Goal: Task Accomplishment & Management: Use online tool/utility

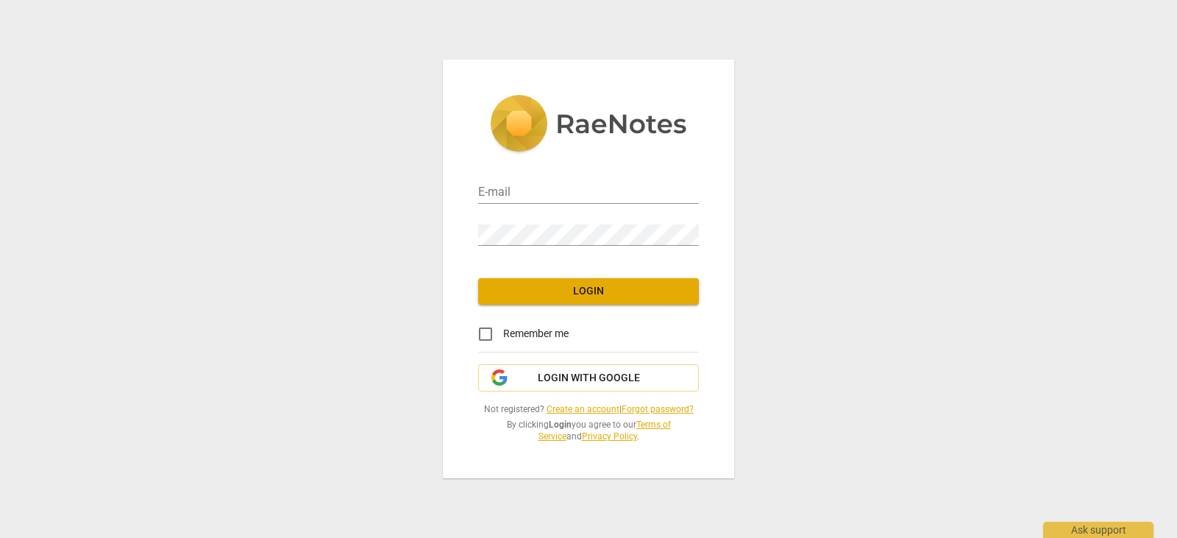
type input "[EMAIL_ADDRESS][DOMAIN_NAME]"
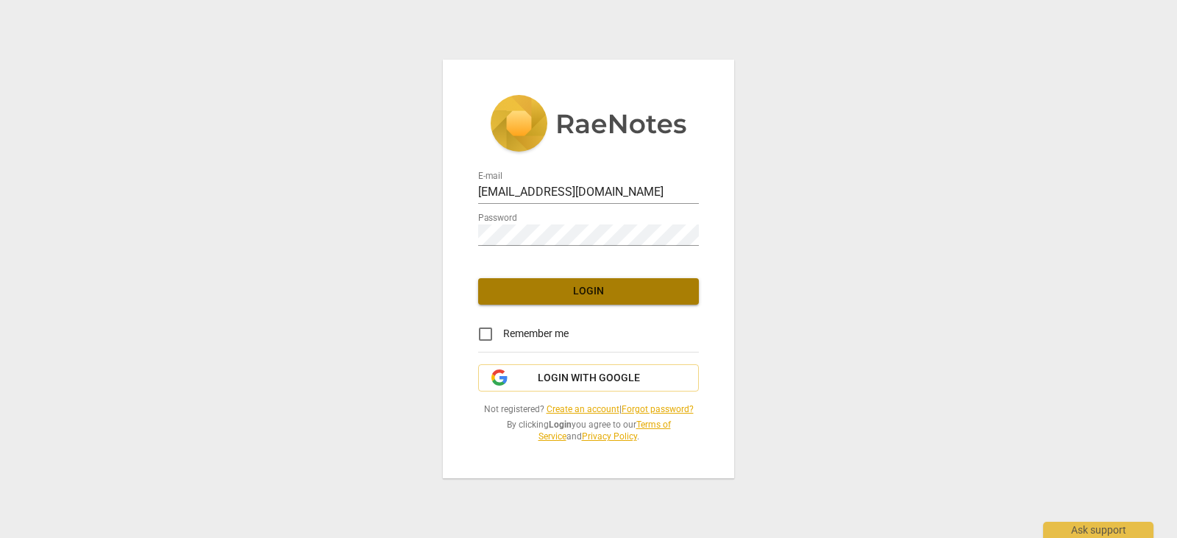
click at [553, 297] on span "Login" at bounding box center [588, 291] width 197 height 15
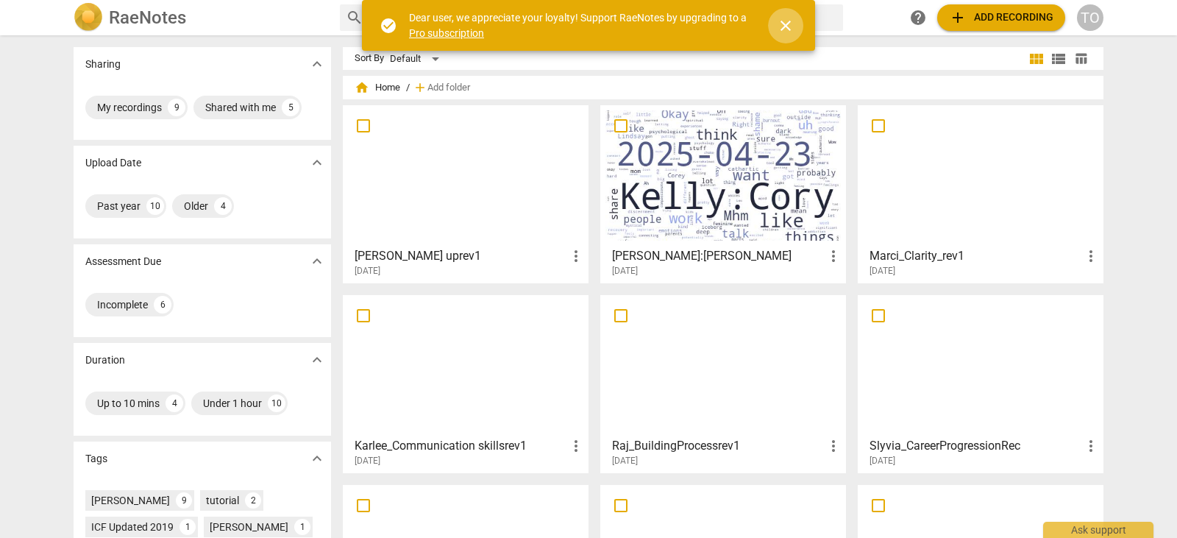
click at [785, 29] on span "close" at bounding box center [786, 26] width 18 height 18
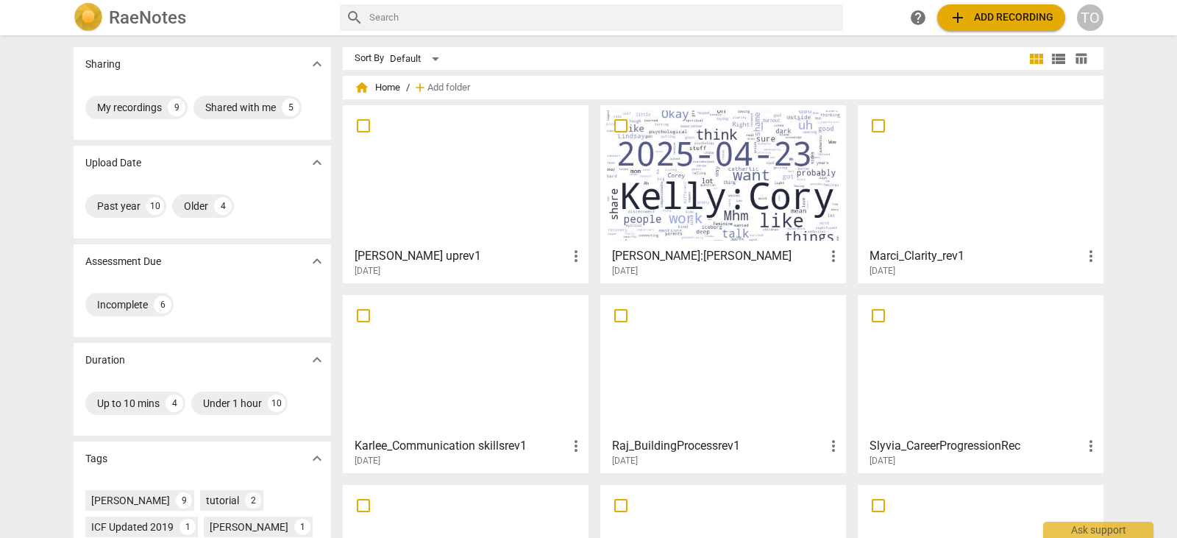
click at [971, 17] on span "add Add recording" at bounding box center [1001, 18] width 104 height 18
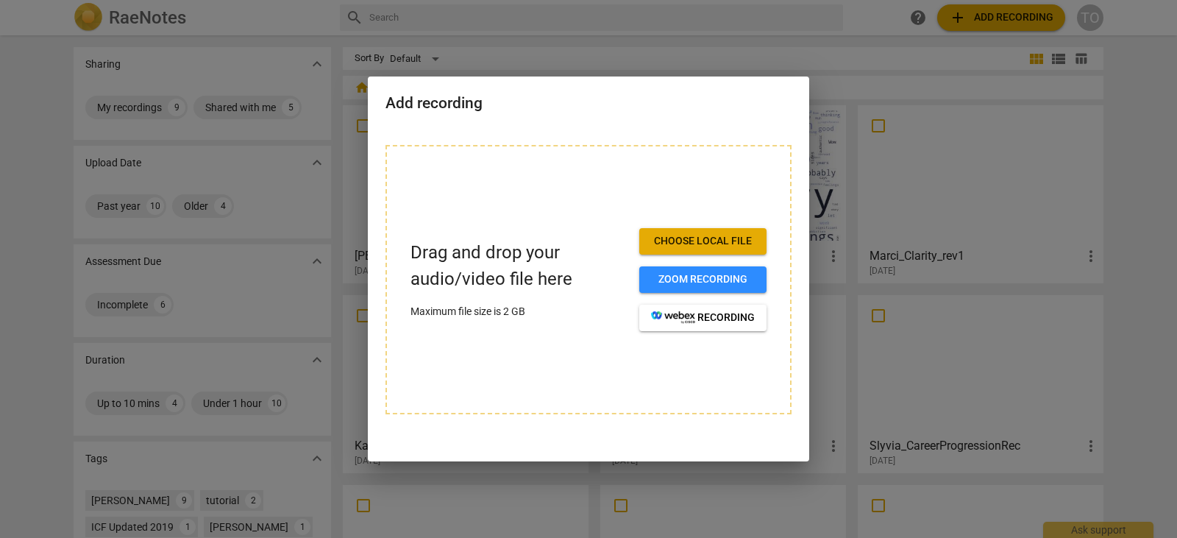
click at [677, 246] on span "Choose local file" at bounding box center [703, 241] width 104 height 15
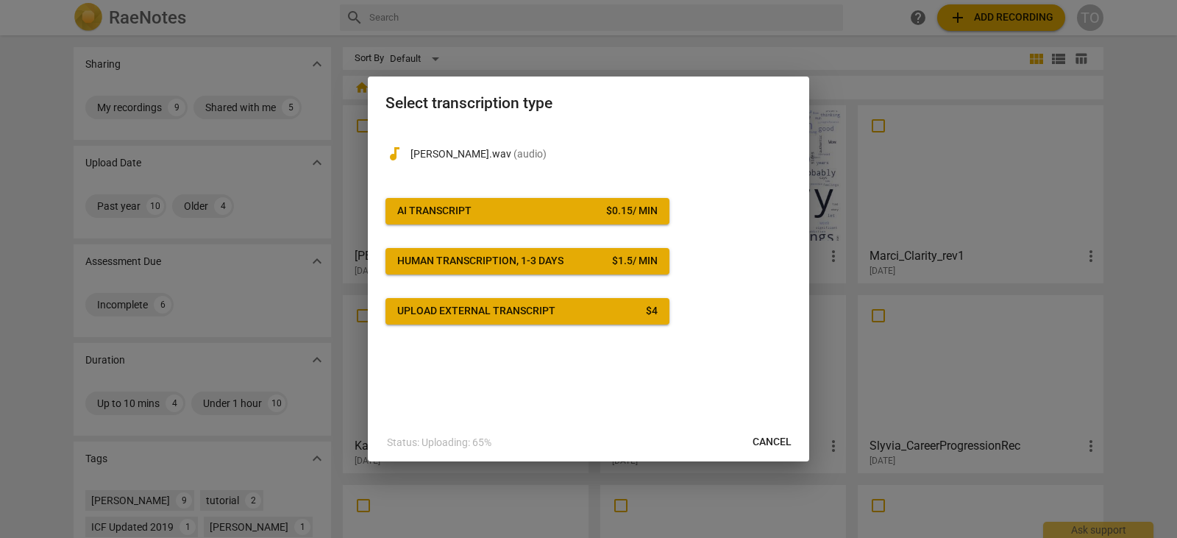
click at [434, 209] on div "AI Transcript" at bounding box center [434, 211] width 74 height 15
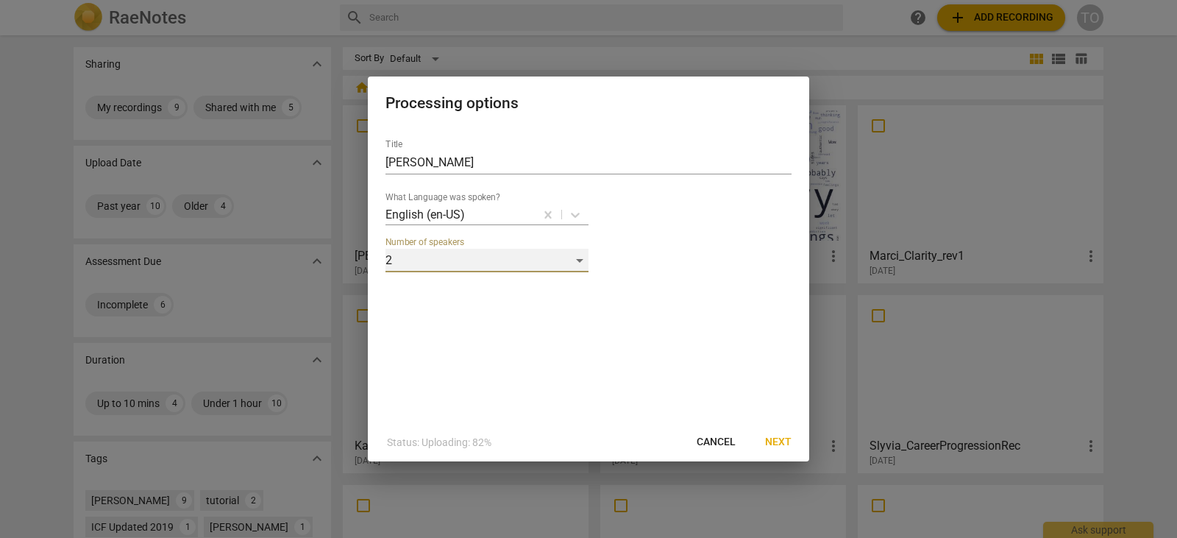
click at [584, 259] on div "2" at bounding box center [486, 261] width 203 height 24
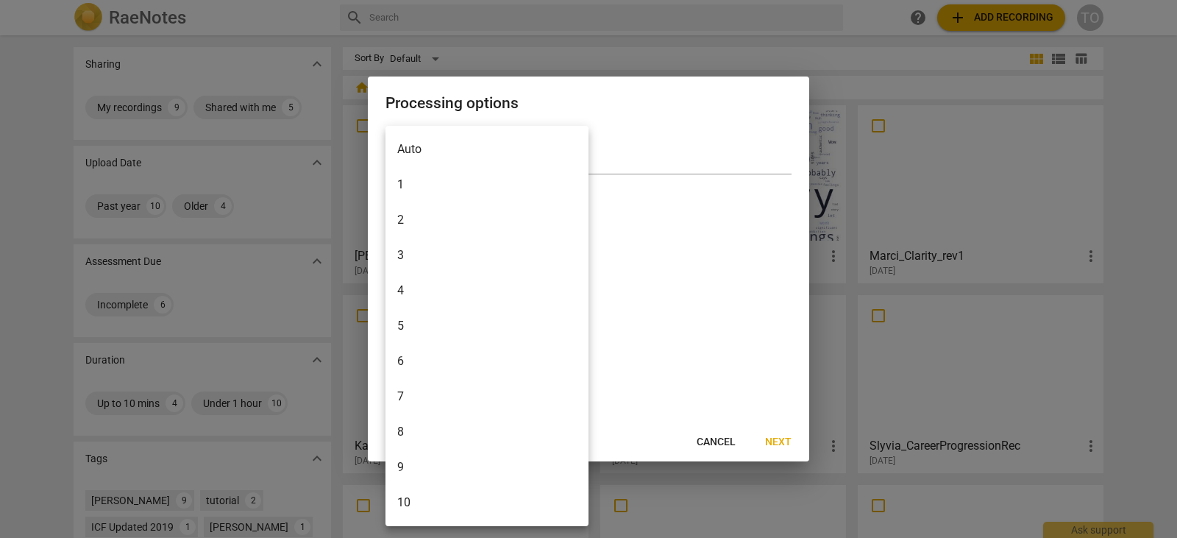
click at [527, 221] on li "2" at bounding box center [486, 219] width 203 height 35
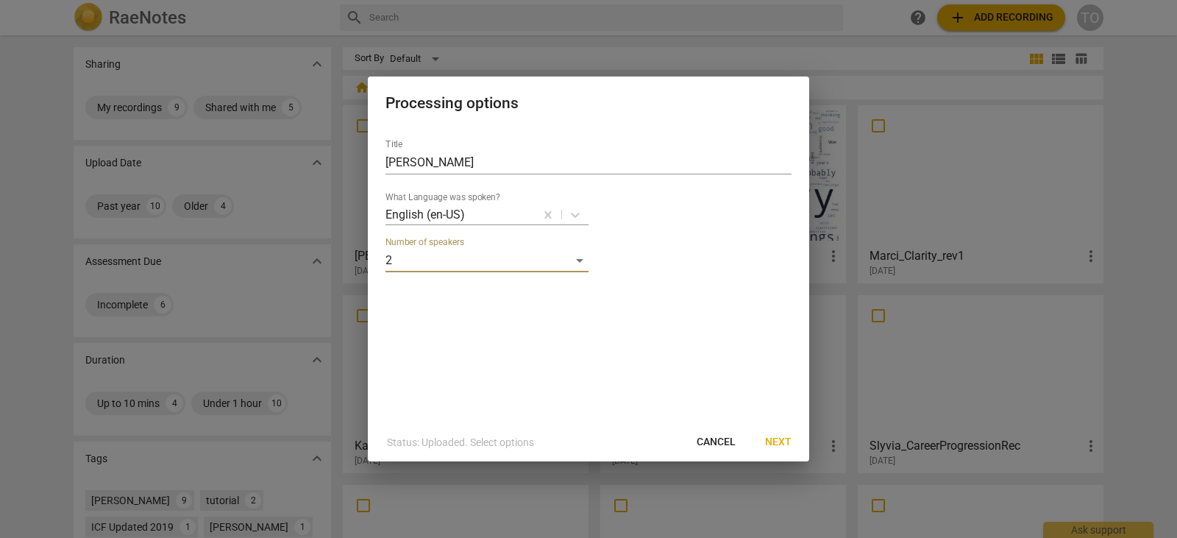
click at [777, 441] on span "Next" at bounding box center [778, 442] width 26 height 15
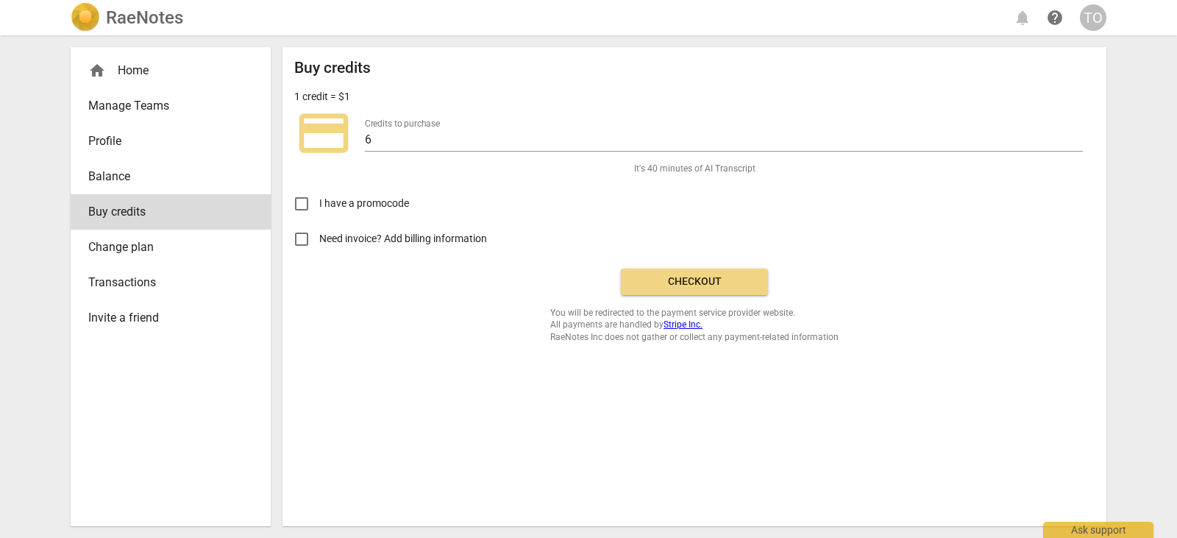
click at [652, 288] on span "Checkout" at bounding box center [694, 281] width 124 height 15
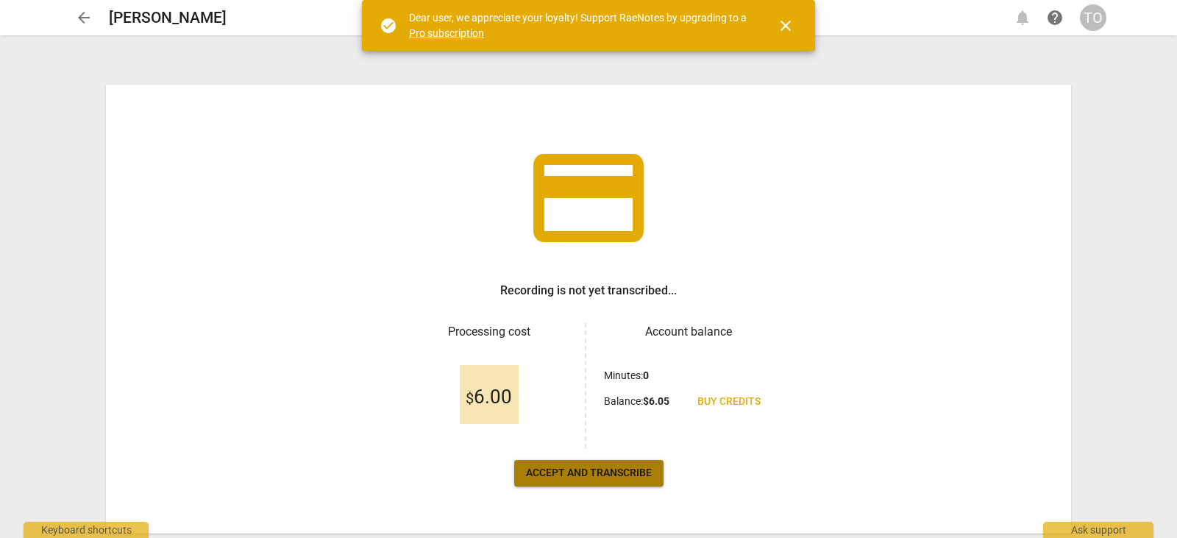
click at [607, 472] on span "Accept and transcribe" at bounding box center [589, 473] width 126 height 15
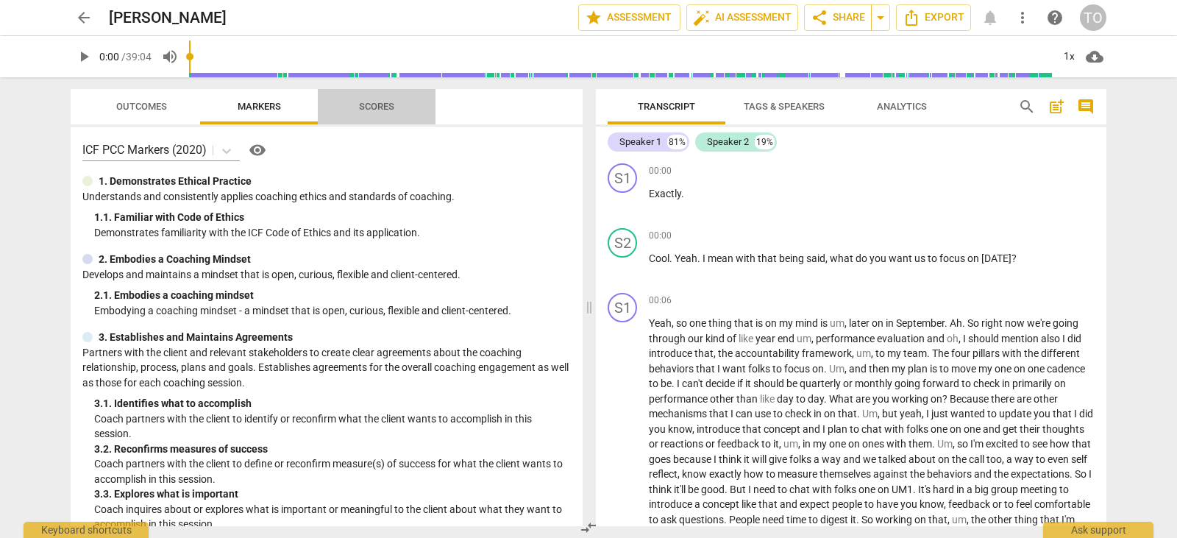
click at [371, 103] on span "Scores" at bounding box center [376, 106] width 35 height 11
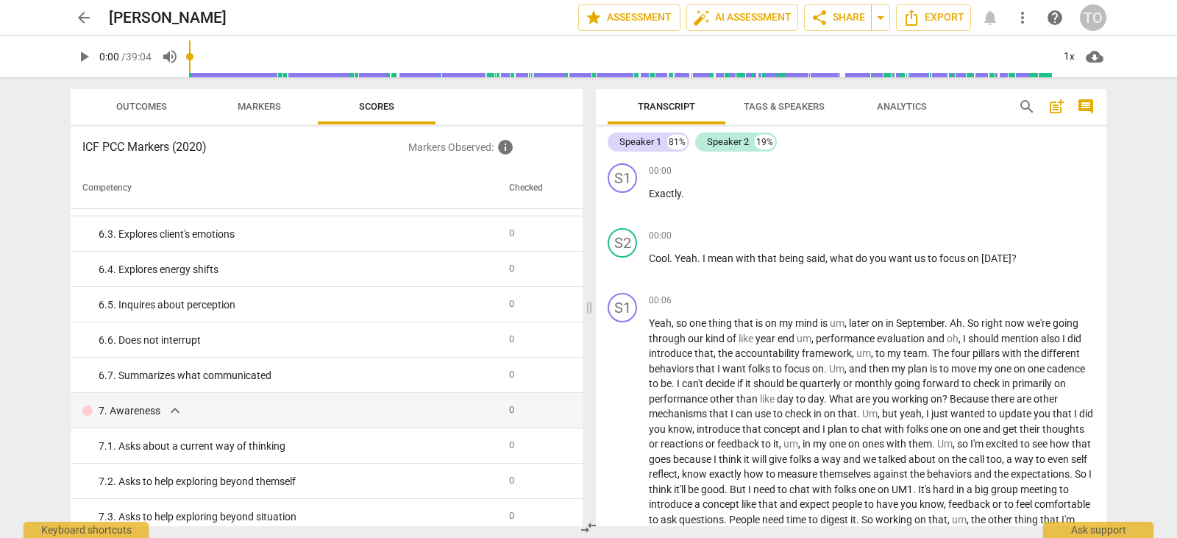
scroll to position [791, 0]
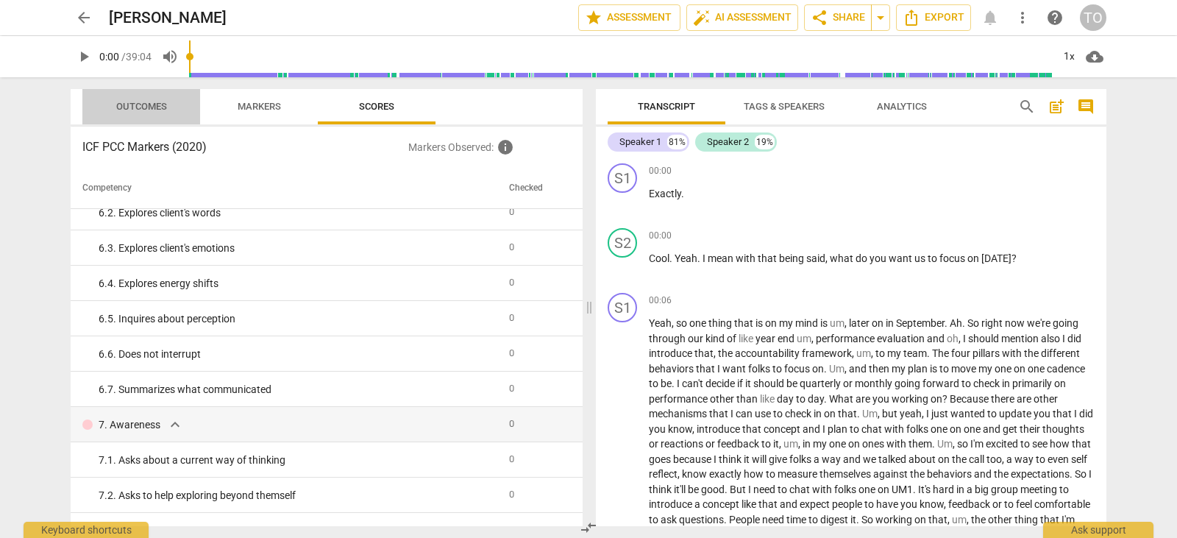
click at [143, 102] on span "Outcomes" at bounding box center [141, 106] width 51 height 11
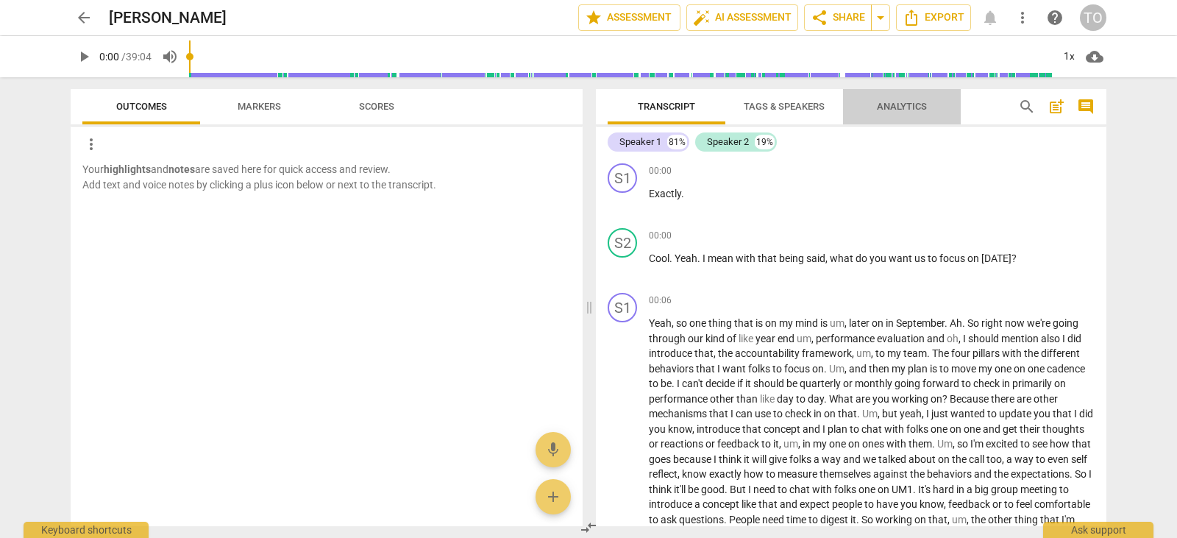
click at [906, 106] on span "Analytics" at bounding box center [902, 106] width 50 height 11
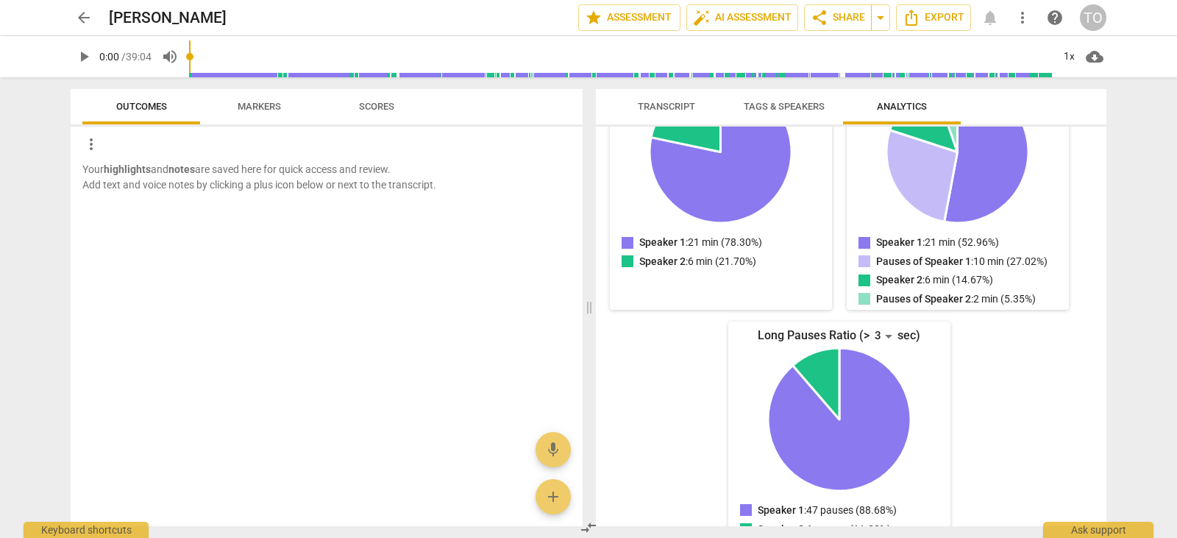
scroll to position [241, 0]
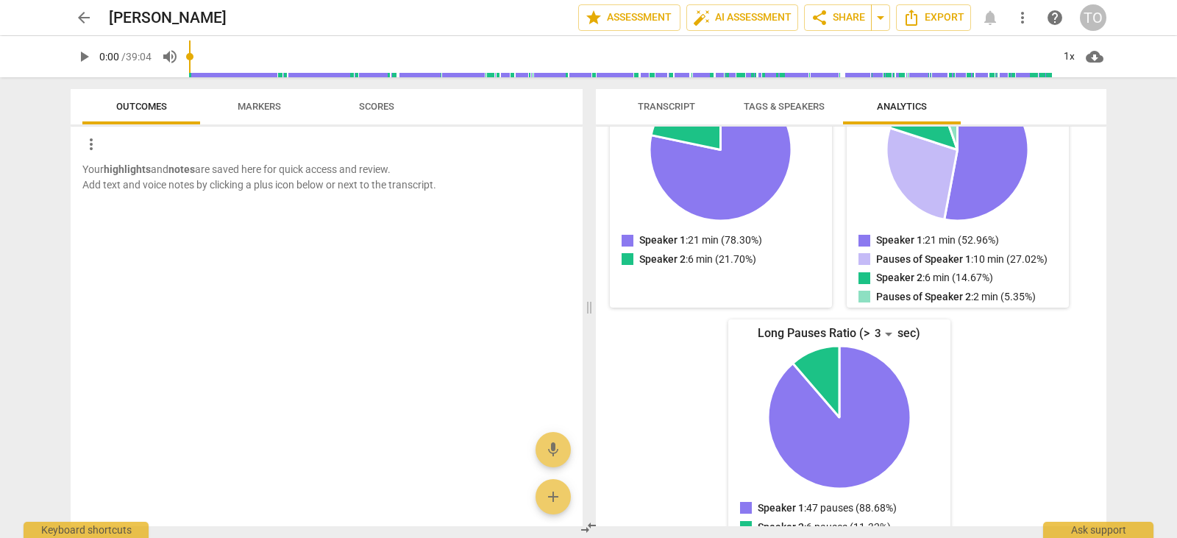
drag, startPoint x: 1088, startPoint y: 382, endPoint x: 1091, endPoint y: 405, distance: 23.0
click at [1091, 405] on div "Speaker 1 Spoke for 21 minutes ( 52.96% ) Paused for 10 minutes ( 27.02% ) Talk…" at bounding box center [851, 325] width 510 height 399
click at [800, 102] on span "Tags & Speakers" at bounding box center [784, 106] width 81 height 11
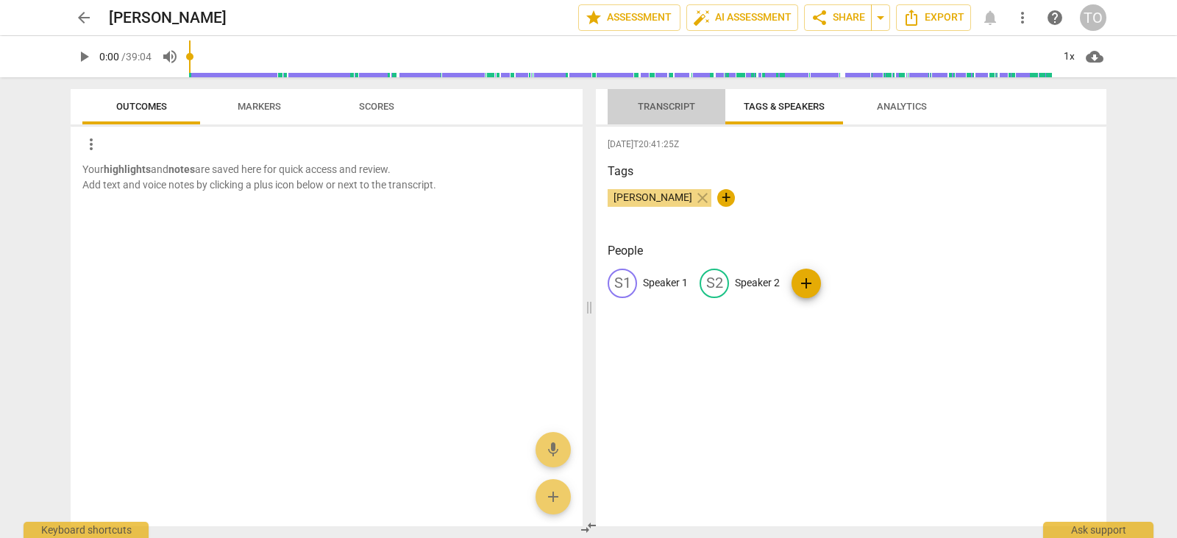
click at [679, 105] on span "Transcript" at bounding box center [666, 106] width 57 height 11
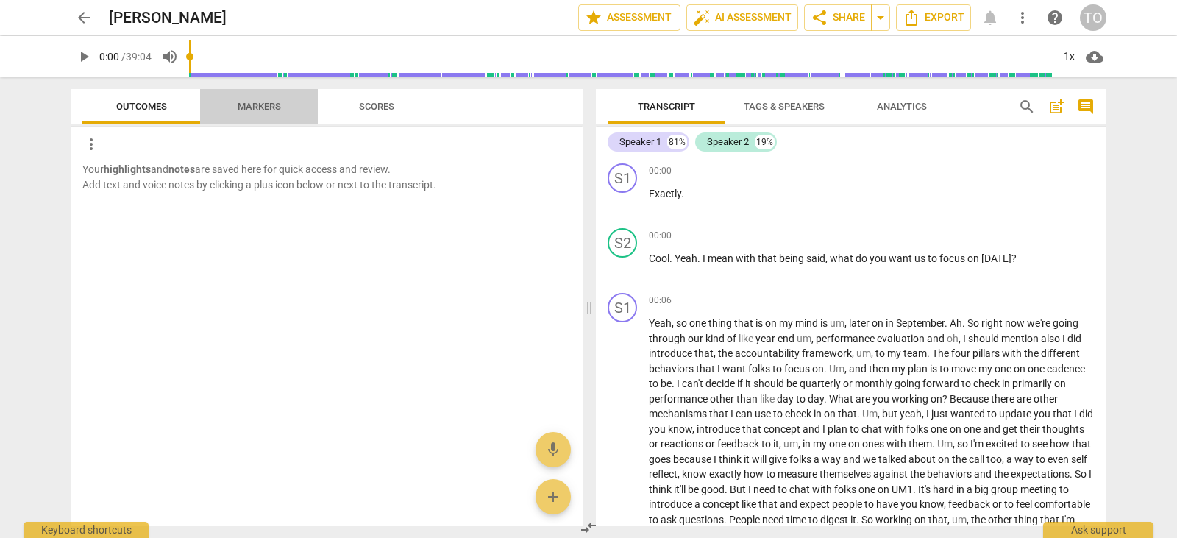
click at [266, 99] on span "Markers" at bounding box center [259, 107] width 79 height 20
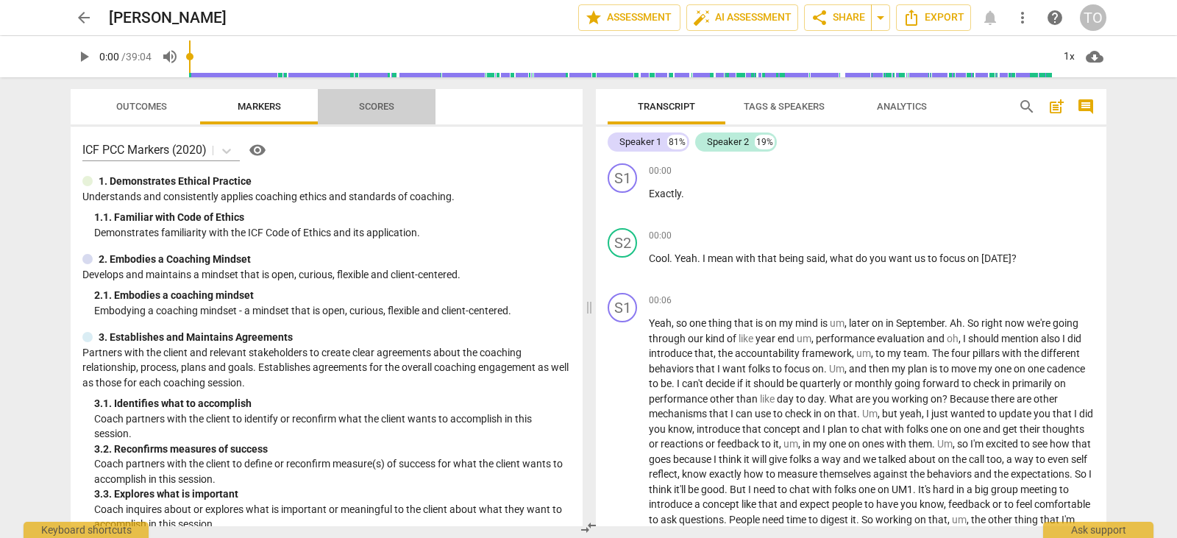
click at [374, 106] on span "Scores" at bounding box center [376, 106] width 35 height 11
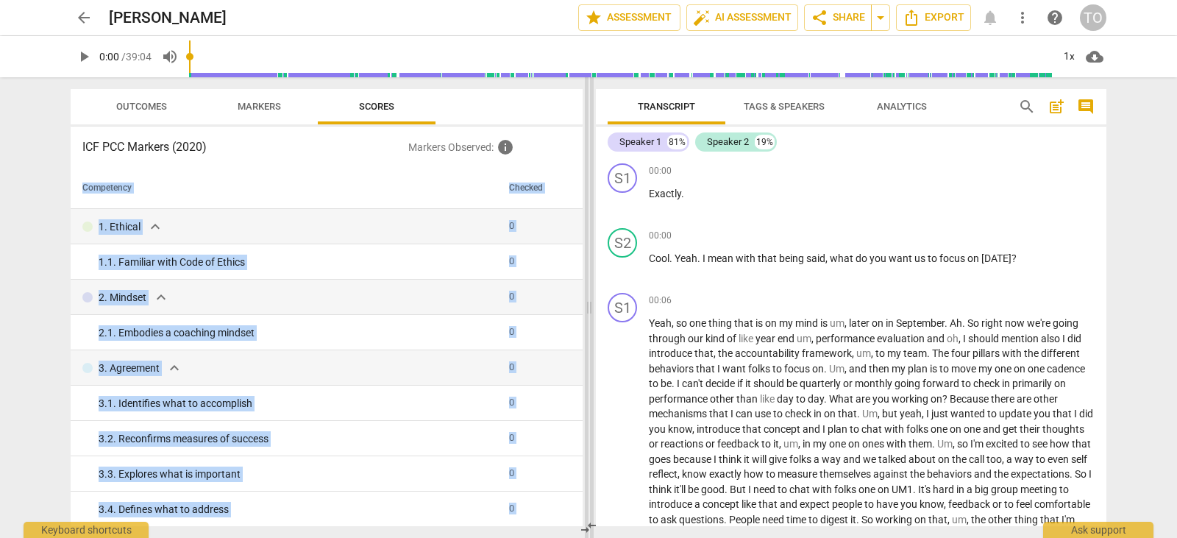
drag, startPoint x: 582, startPoint y: 198, endPoint x: 585, endPoint y: 287, distance: 89.0
click at [585, 287] on div "Outcomes Markers Scores ICF PCC Markers (2020) Markers Observed : info Competen…" at bounding box center [588, 307] width 1059 height 460
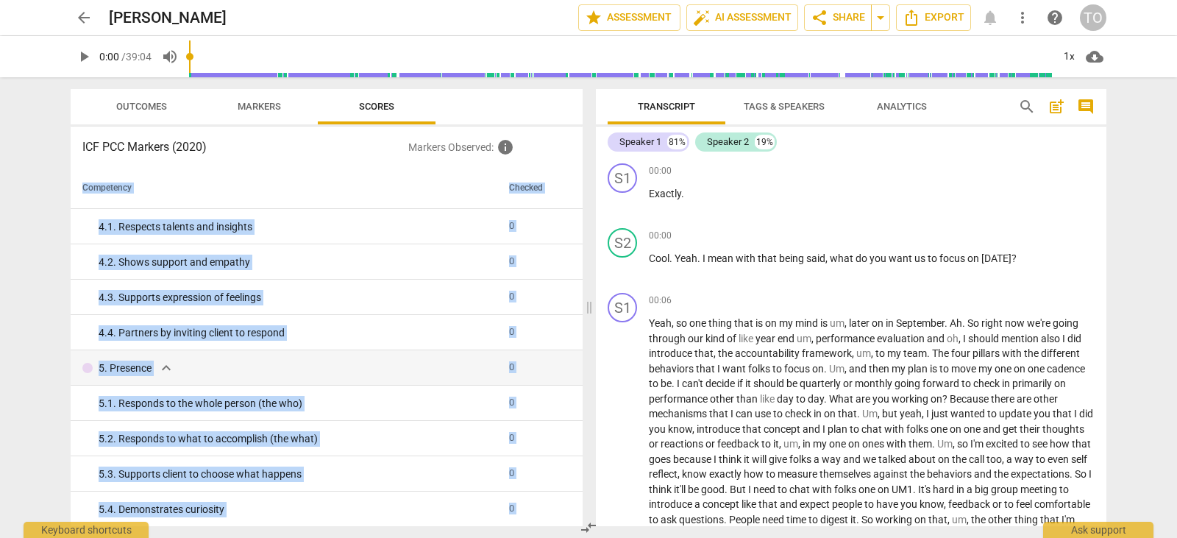
scroll to position [0, 0]
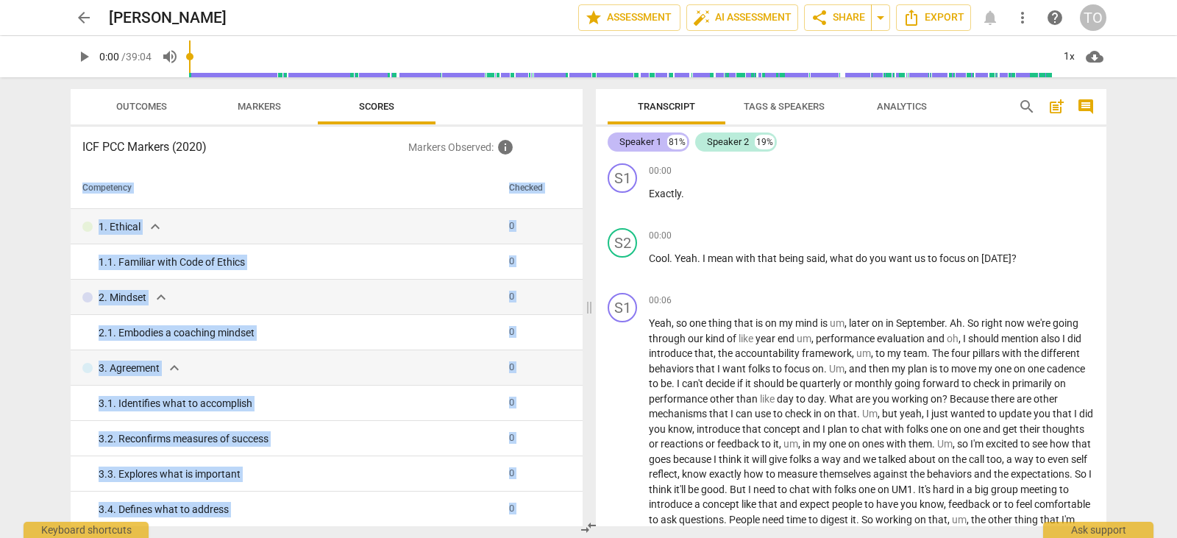
click at [645, 138] on div "Speaker 1" at bounding box center [640, 142] width 42 height 15
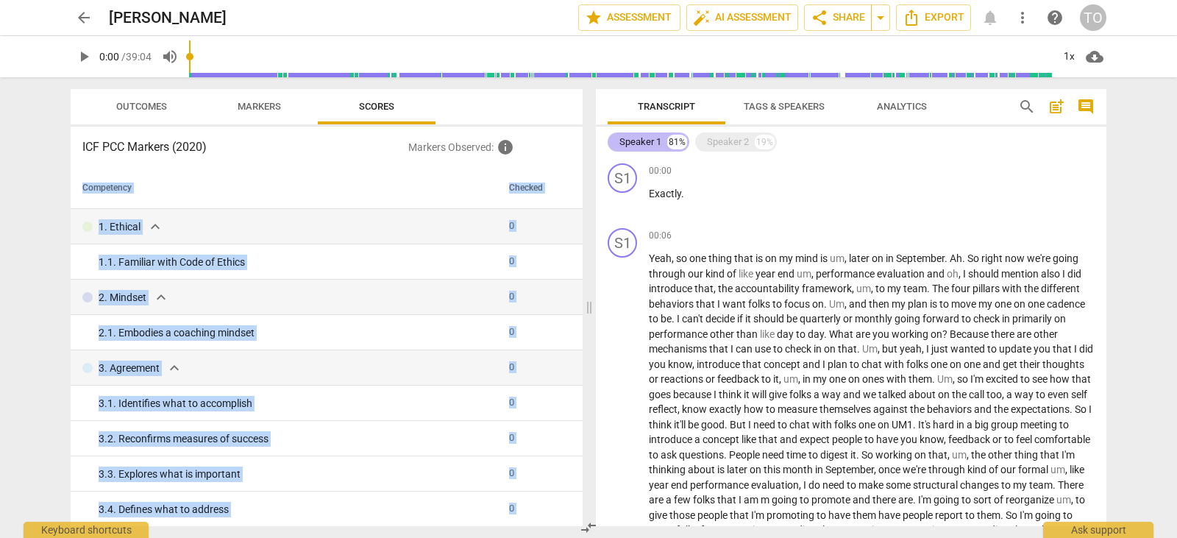
click at [645, 138] on div "Speaker 1" at bounding box center [640, 142] width 42 height 15
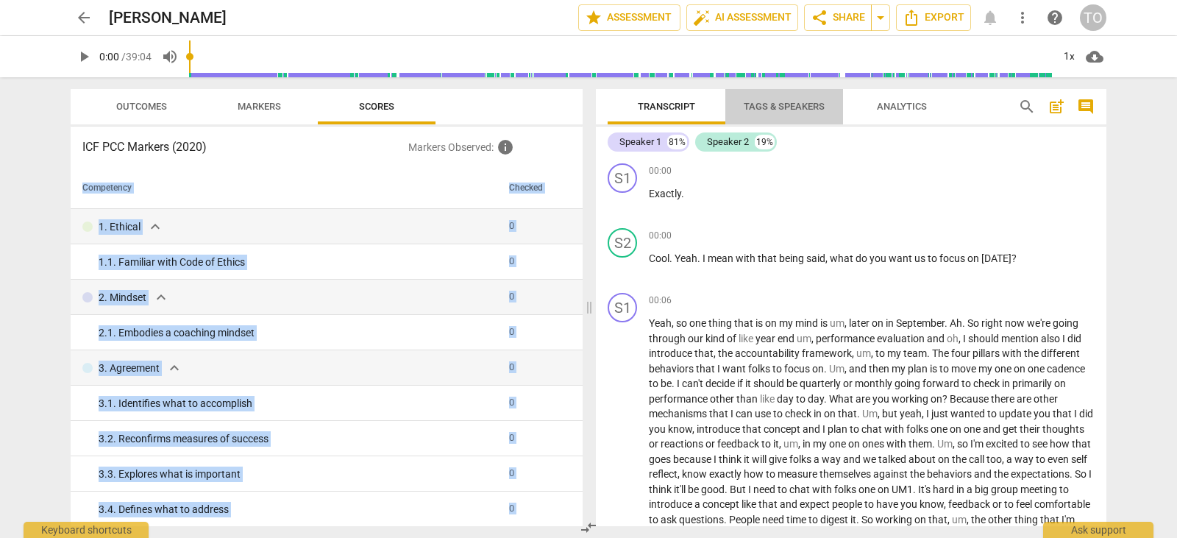
click at [775, 107] on span "Tags & Speakers" at bounding box center [784, 106] width 81 height 11
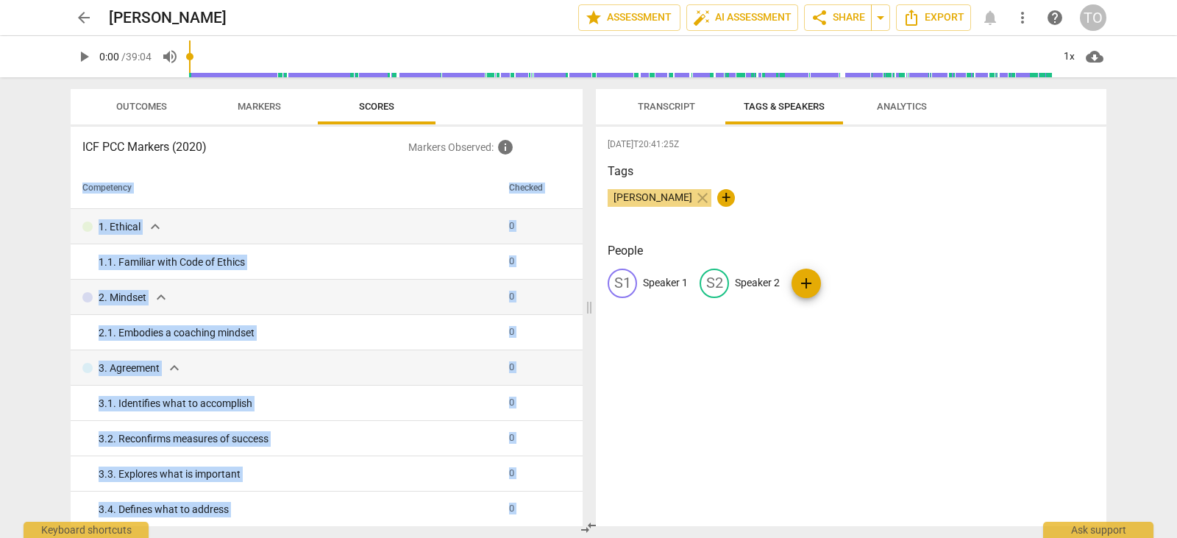
click at [623, 276] on div "S1" at bounding box center [621, 282] width 29 height 29
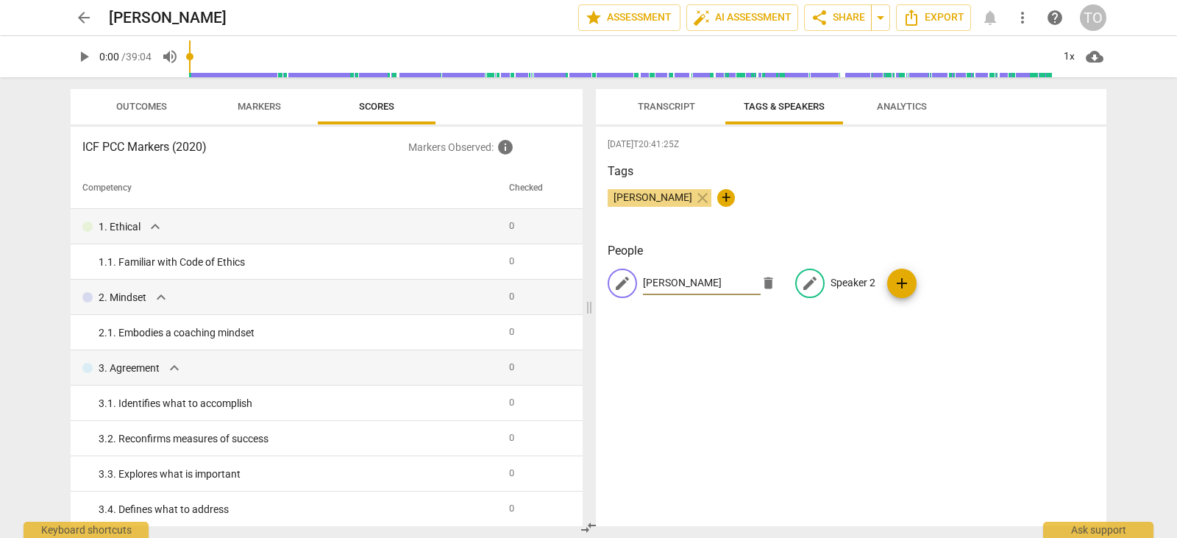
type input "[PERSON_NAME]"
click at [844, 275] on p "Speaker 2" at bounding box center [852, 282] width 45 height 15
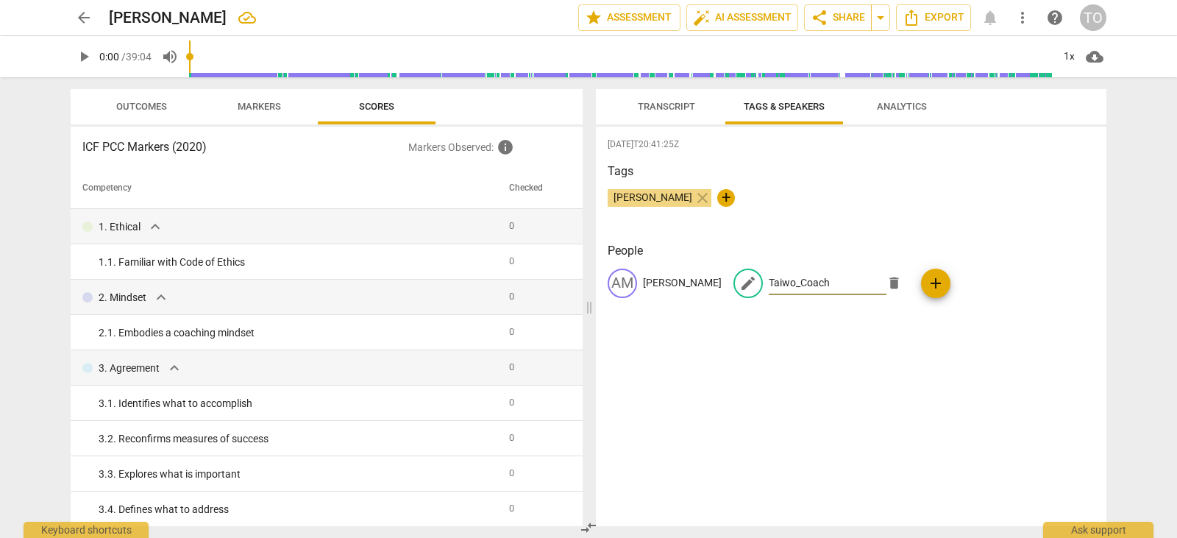
type input "Taiwo_Coach"
click at [671, 107] on span "Transcript" at bounding box center [666, 106] width 57 height 11
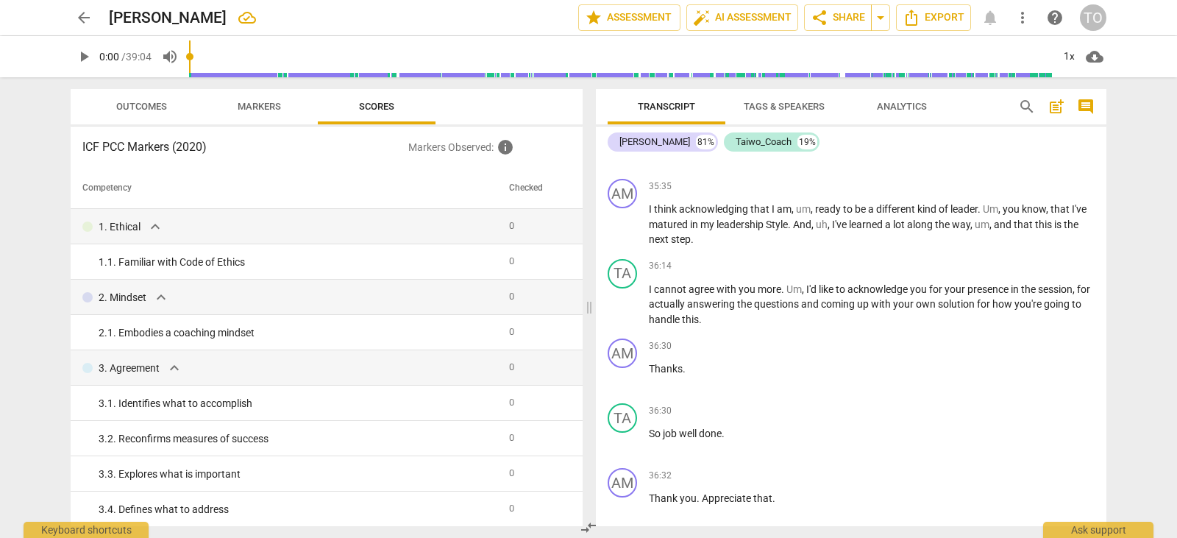
scroll to position [10346, 0]
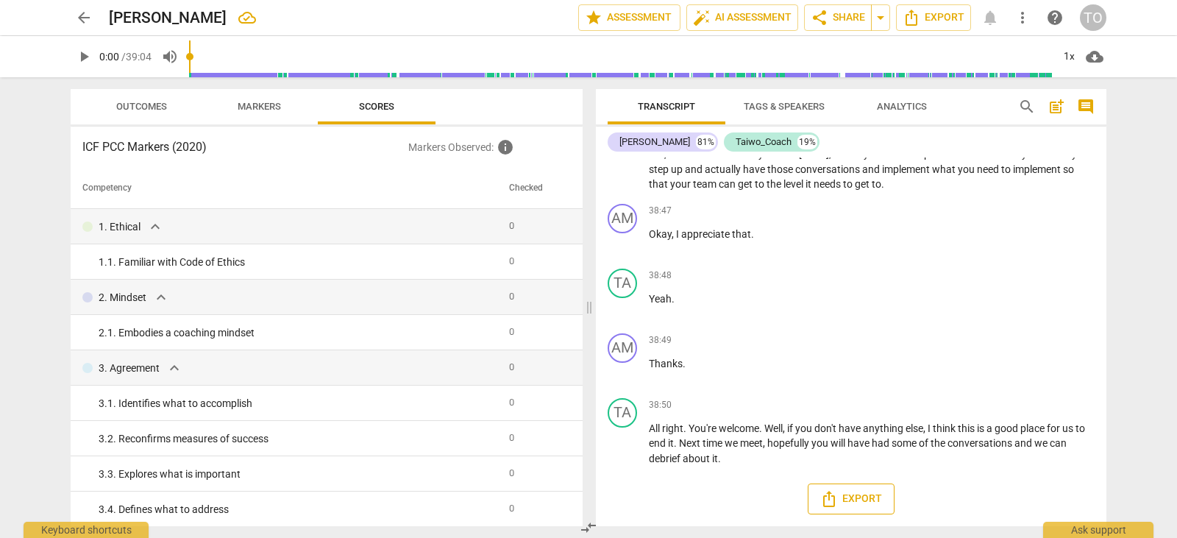
click at [866, 500] on span "Export" at bounding box center [851, 499] width 62 height 18
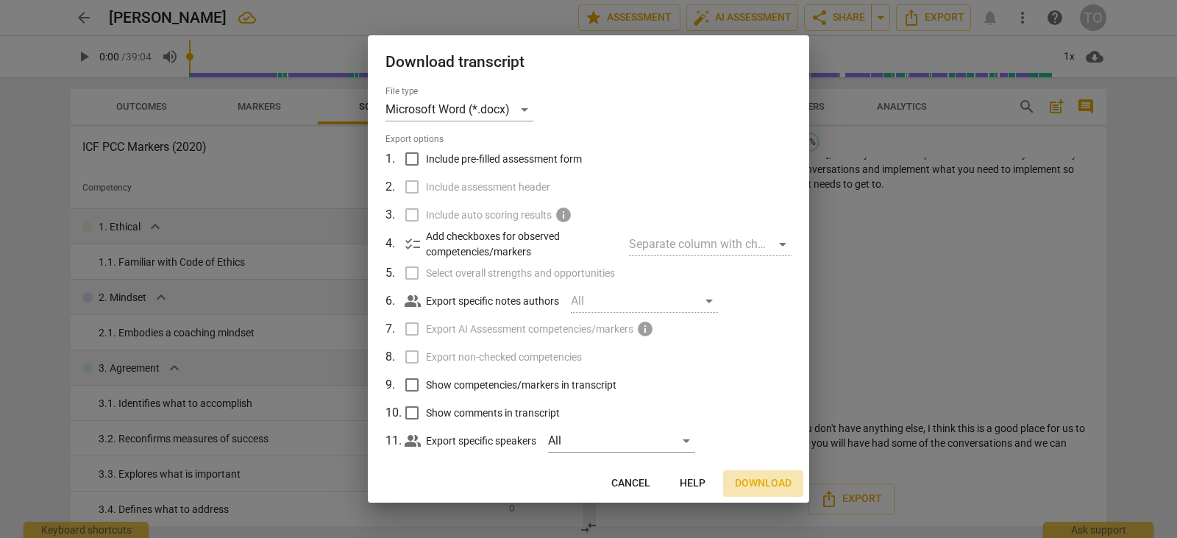
click at [769, 480] on span "Download" at bounding box center [763, 483] width 57 height 15
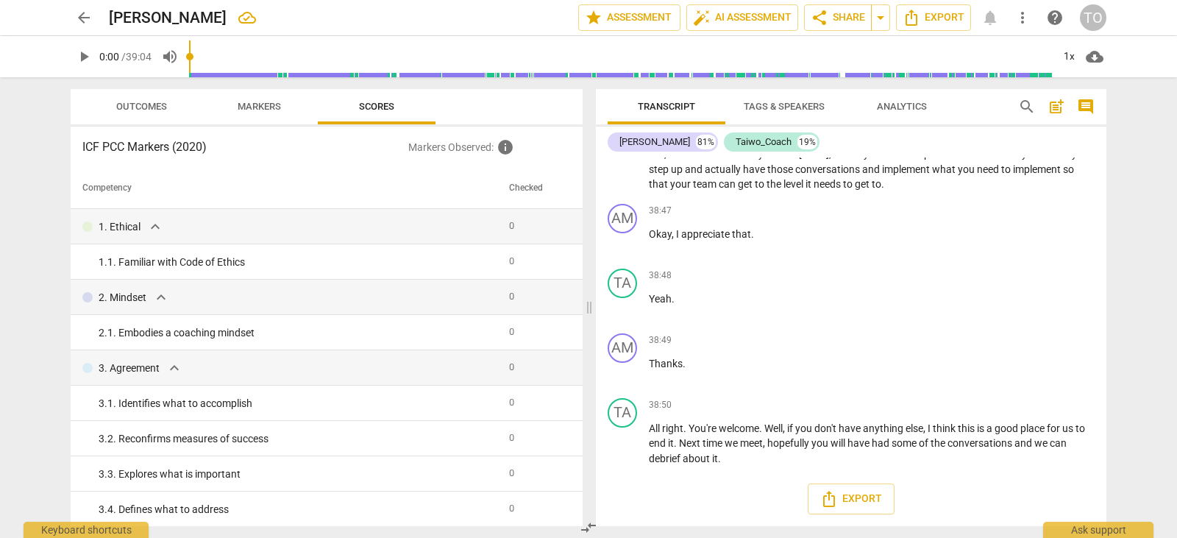
drag, startPoint x: 917, startPoint y: 198, endPoint x: 928, endPoint y: 99, distance: 99.9
click at [917, 198] on div "AM play_arrow pause 38:47 + Add competency keyboard_arrow_right Okay , I apprec…" at bounding box center [851, 230] width 510 height 65
click at [760, 18] on span "auto_fix_high AI Assessment" at bounding box center [742, 18] width 99 height 18
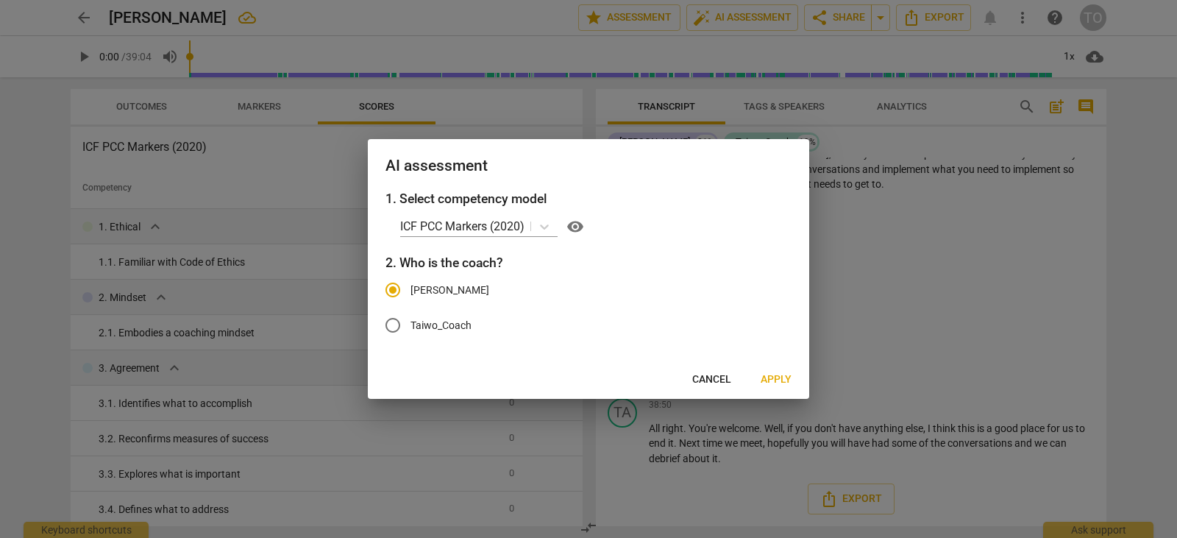
click at [394, 327] on input "Taiwo_Coach" at bounding box center [392, 324] width 35 height 35
radio input "true"
radio input "false"
click at [788, 382] on span "Apply" at bounding box center [775, 379] width 31 height 15
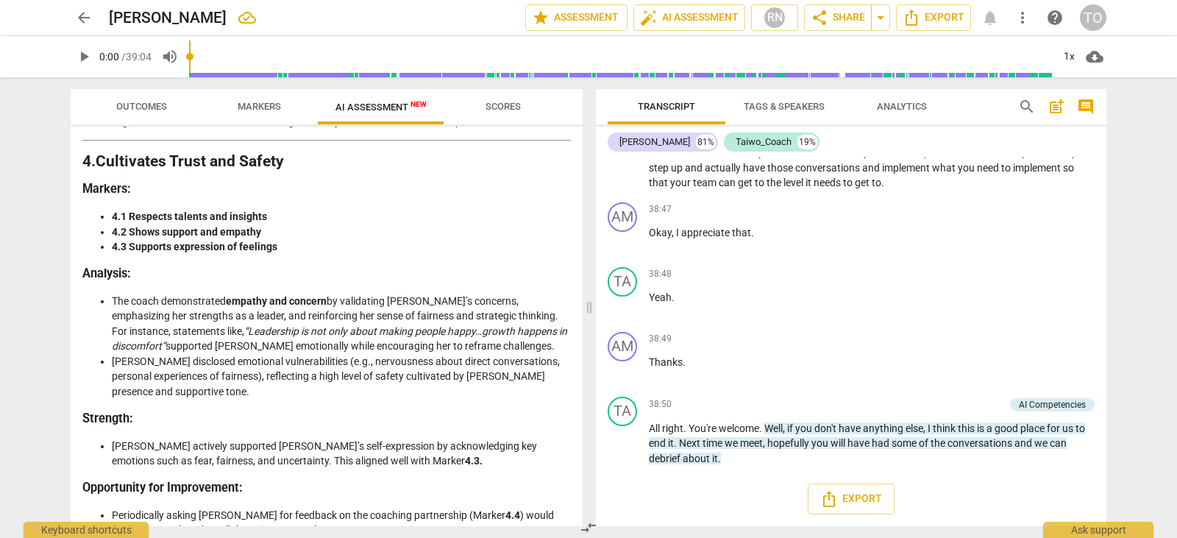
scroll to position [1402, 0]
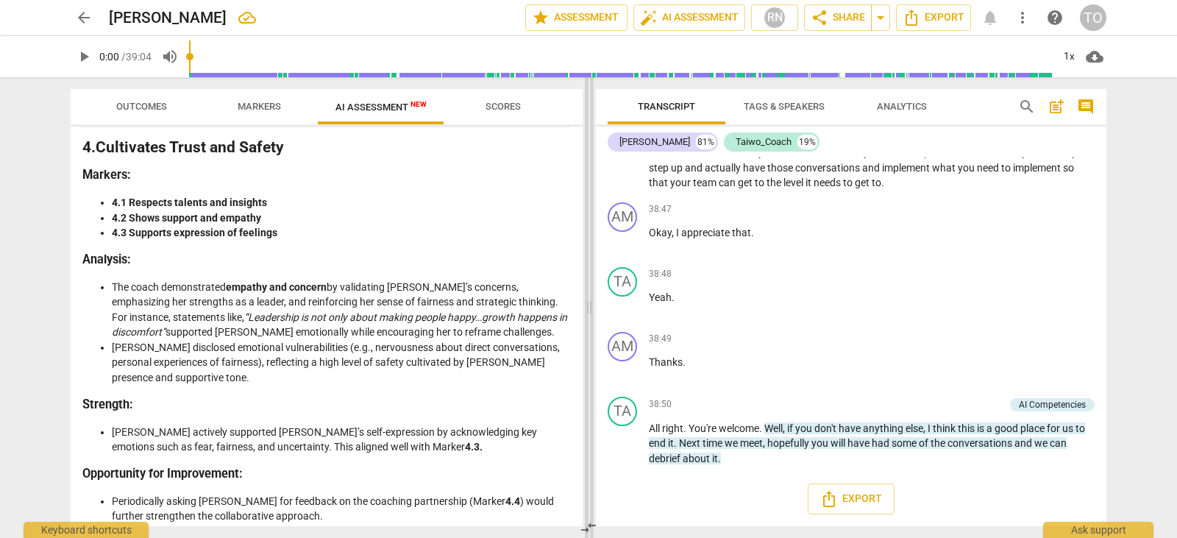
click at [588, 306] on span at bounding box center [589, 307] width 9 height 460
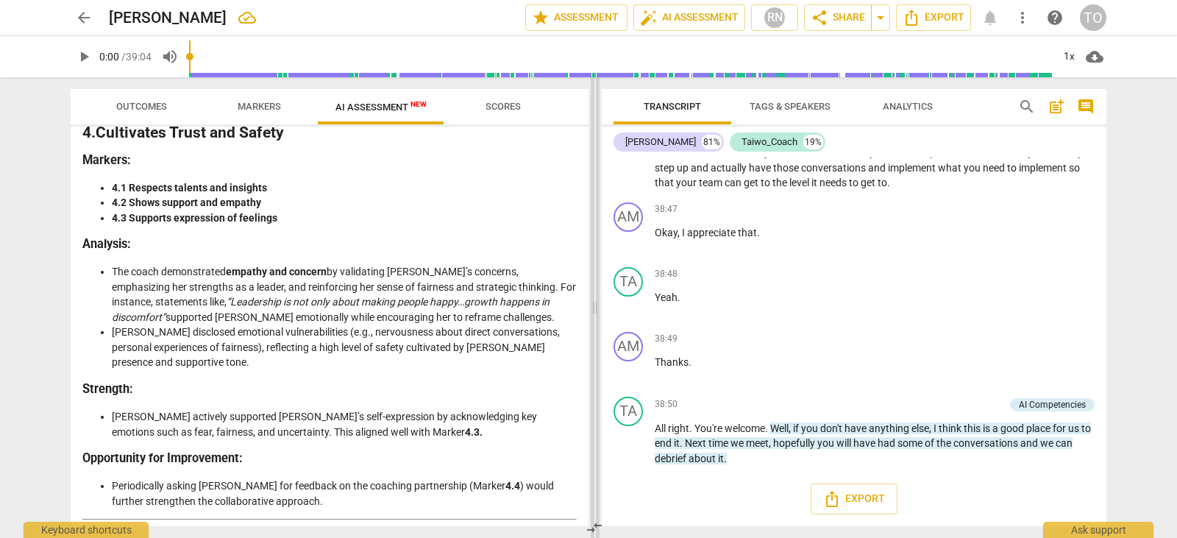
scroll to position [10391, 0]
drag, startPoint x: 588, startPoint y: 306, endPoint x: 594, endPoint y: 283, distance: 23.5
click at [594, 283] on span at bounding box center [595, 307] width 9 height 460
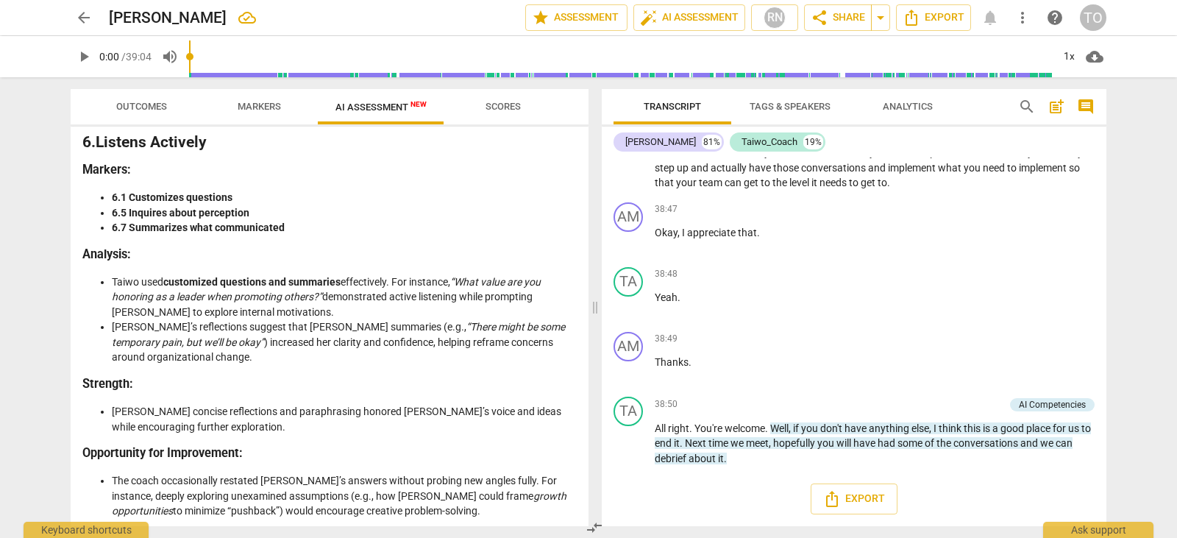
scroll to position [2178, 0]
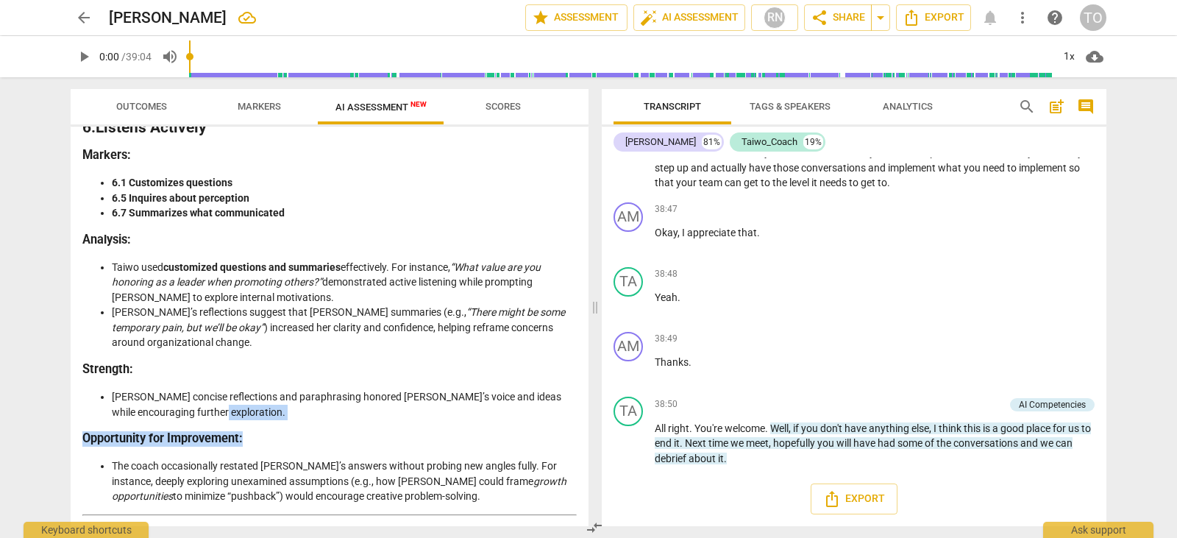
drag, startPoint x: 582, startPoint y: 377, endPoint x: 582, endPoint y: 393, distance: 15.4
click at [582, 393] on div "Disclaimer: AI can make mistakes. Consult a qualified mentor coach before actin…" at bounding box center [330, 325] width 518 height 399
click at [486, 431] on h3 "Opportunity for Improvement:" at bounding box center [329, 438] width 494 height 15
drag, startPoint x: 582, startPoint y: 379, endPoint x: 582, endPoint y: 399, distance: 19.9
click at [582, 399] on div "Disclaimer: AI can make mistakes. Consult a qualified mentor coach before actin…" at bounding box center [330, 325] width 518 height 399
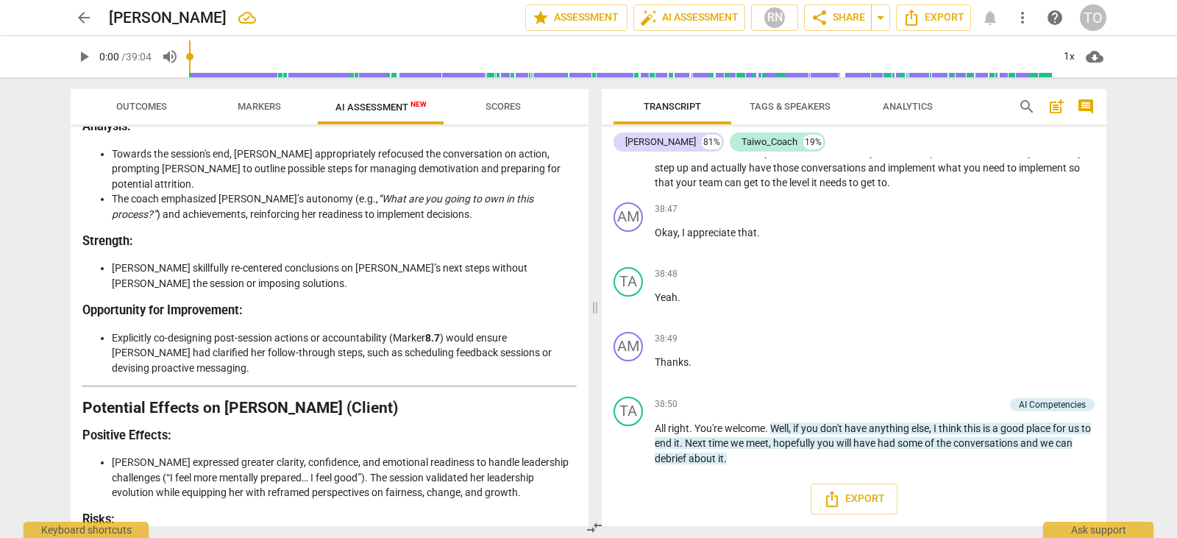
scroll to position [3115, 0]
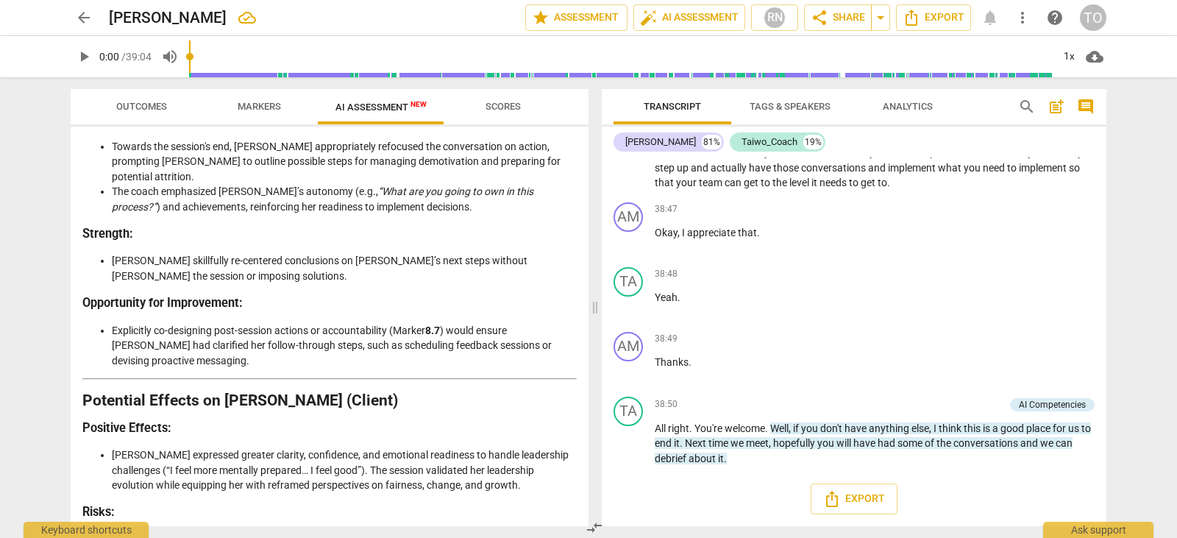
drag, startPoint x: 582, startPoint y: 475, endPoint x: 579, endPoint y: 494, distance: 19.5
click at [579, 494] on div "Disclaimer: AI can make mistakes. Consult a qualified mentor coach before actin…" at bounding box center [330, 325] width 518 height 399
click at [552, 532] on li "Gaps in probing [PERSON_NAME]’s assumptions (e.g., fear of team pushback ) may …" at bounding box center [344, 547] width 465 height 30
drag, startPoint x: 589, startPoint y: 476, endPoint x: 587, endPoint y: 491, distance: 14.9
click at [587, 491] on div "Outcomes Markers AI Assessment New Scores Disclaimer: AI can make mistakes. Con…" at bounding box center [326, 307] width 535 height 460
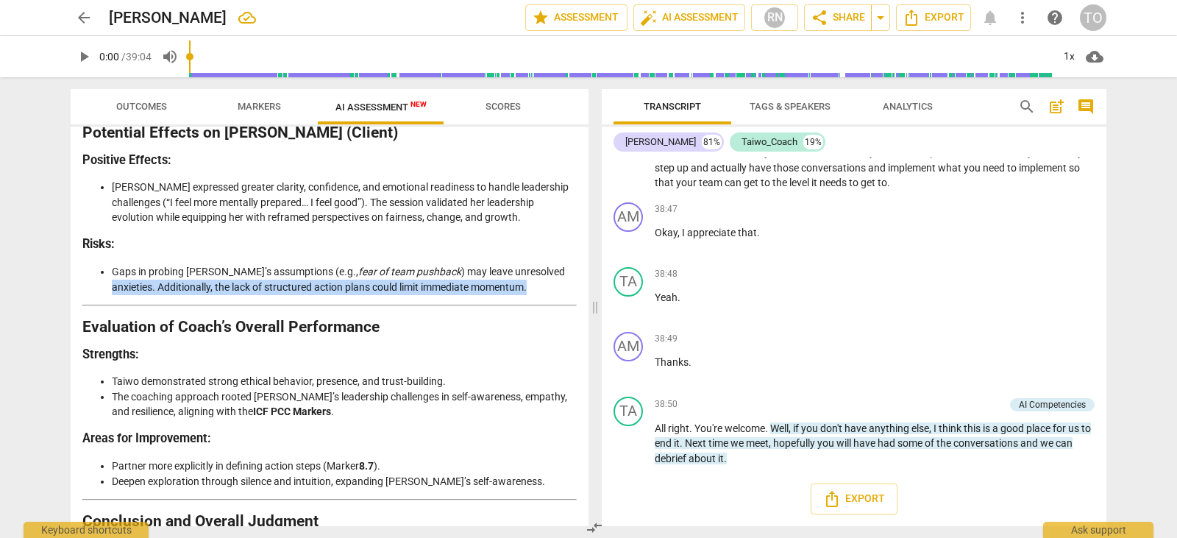
scroll to position [3424, 0]
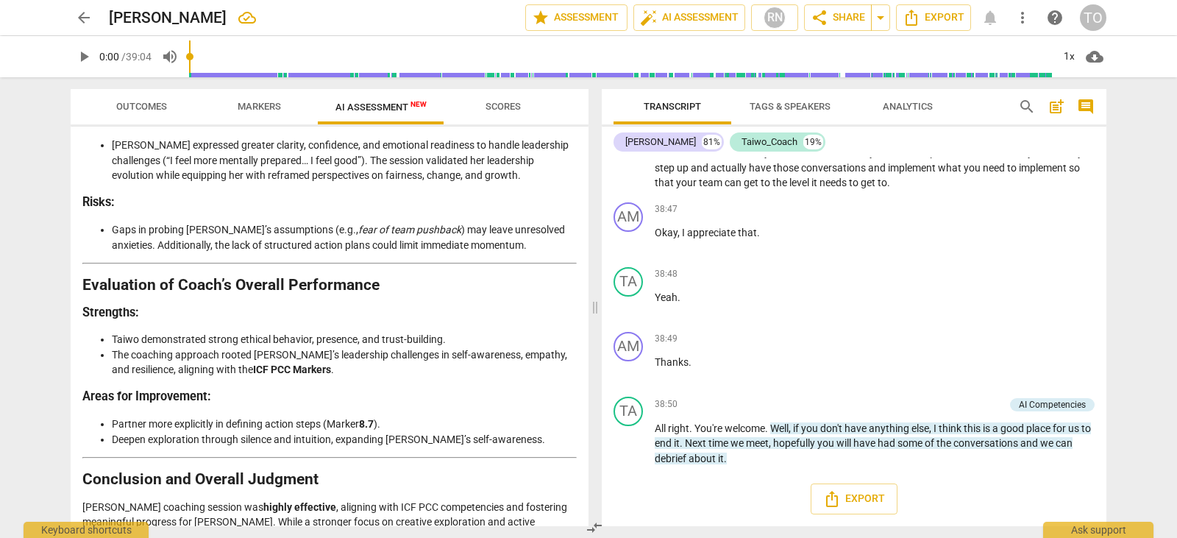
click at [543, 471] on h2 "Conclusion and Overall Judgment" at bounding box center [329, 478] width 494 height 15
drag, startPoint x: 588, startPoint y: 505, endPoint x: 586, endPoint y: 521, distance: 16.3
click at [586, 521] on div "Outcomes Markers AI Assessment New Scores Disclaimer: AI can make mistakes. Con…" at bounding box center [588, 307] width 1059 height 460
click at [577, 492] on div "Disclaimer: AI can make mistakes. Consult a qualified mentor coach before actin…" at bounding box center [330, 325] width 518 height 399
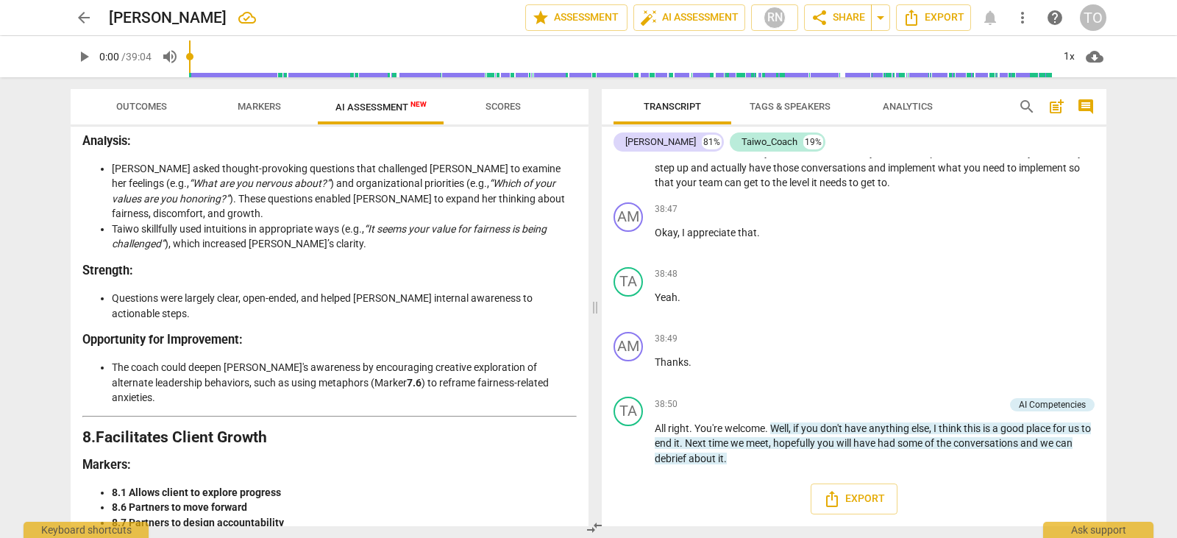
scroll to position [2649, 0]
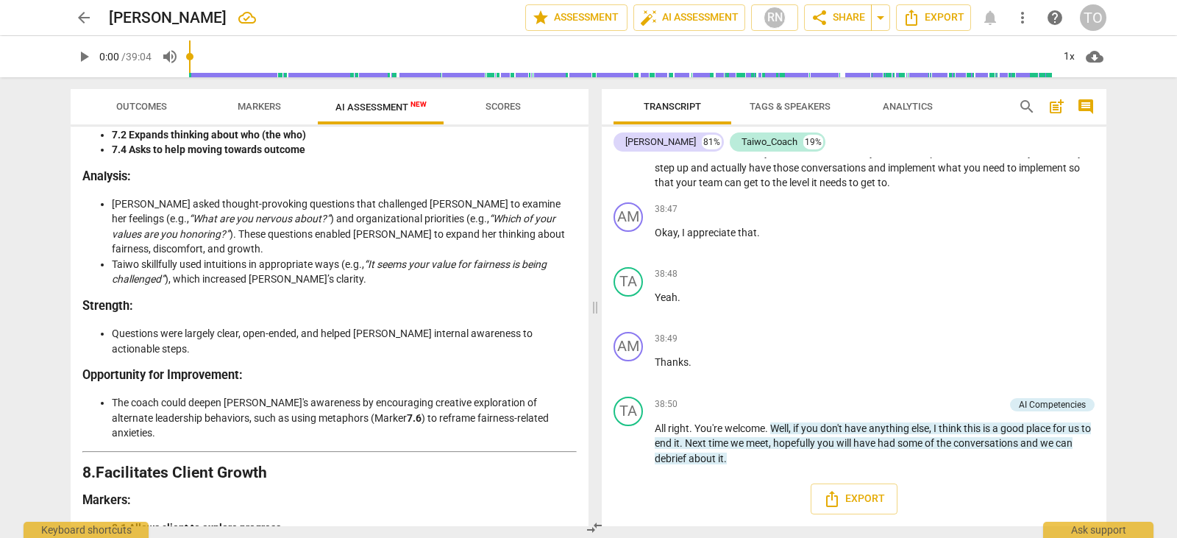
click at [501, 103] on span "Scores" at bounding box center [502, 106] width 35 height 11
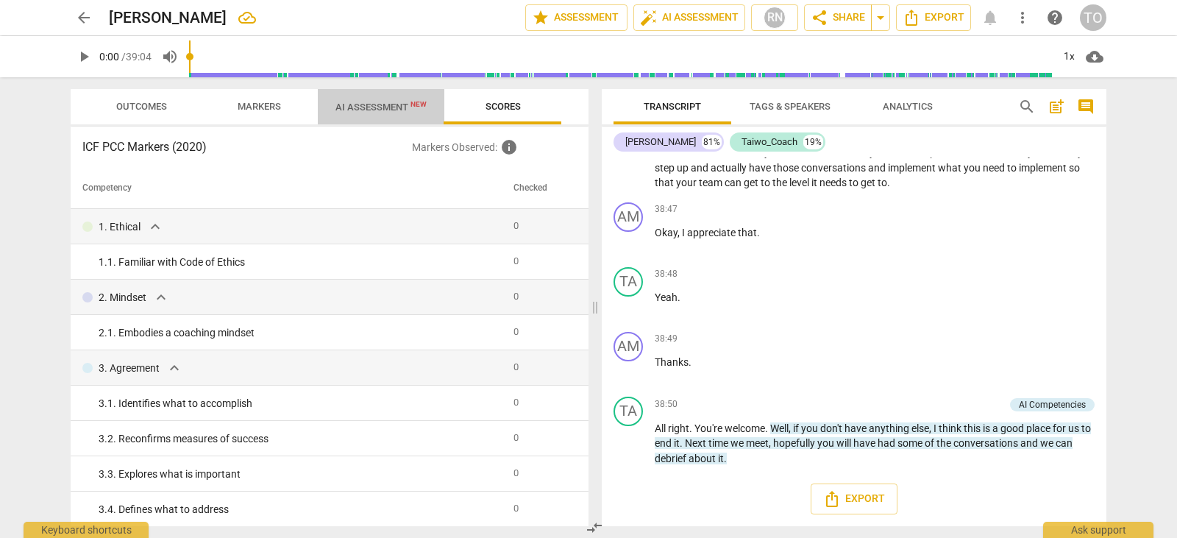
click at [376, 101] on span "AI Assessment New" at bounding box center [380, 106] width 91 height 11
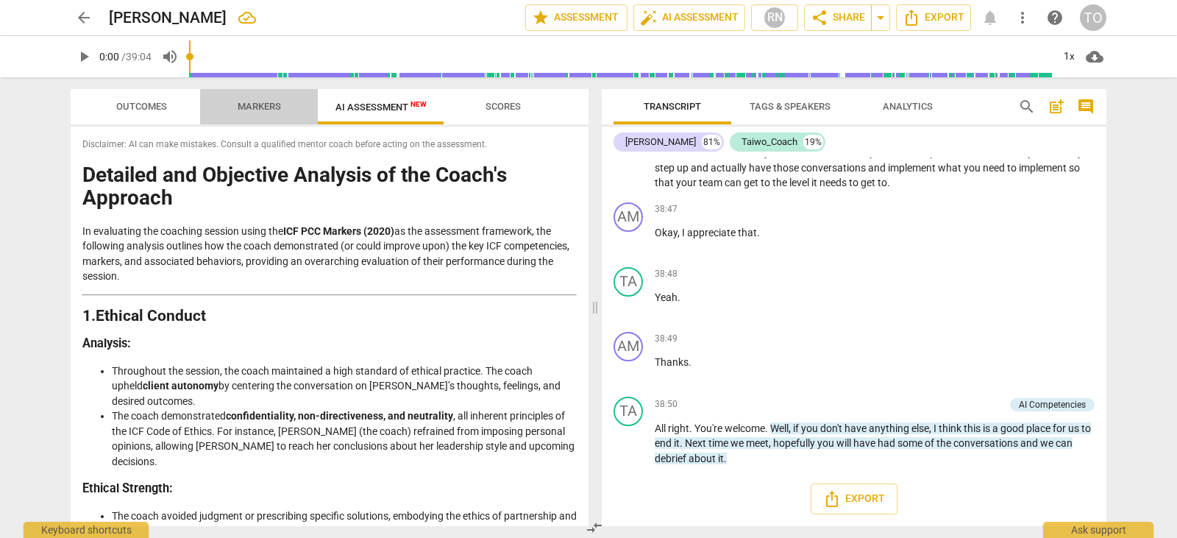
click at [258, 101] on span "Markers" at bounding box center [259, 106] width 43 height 11
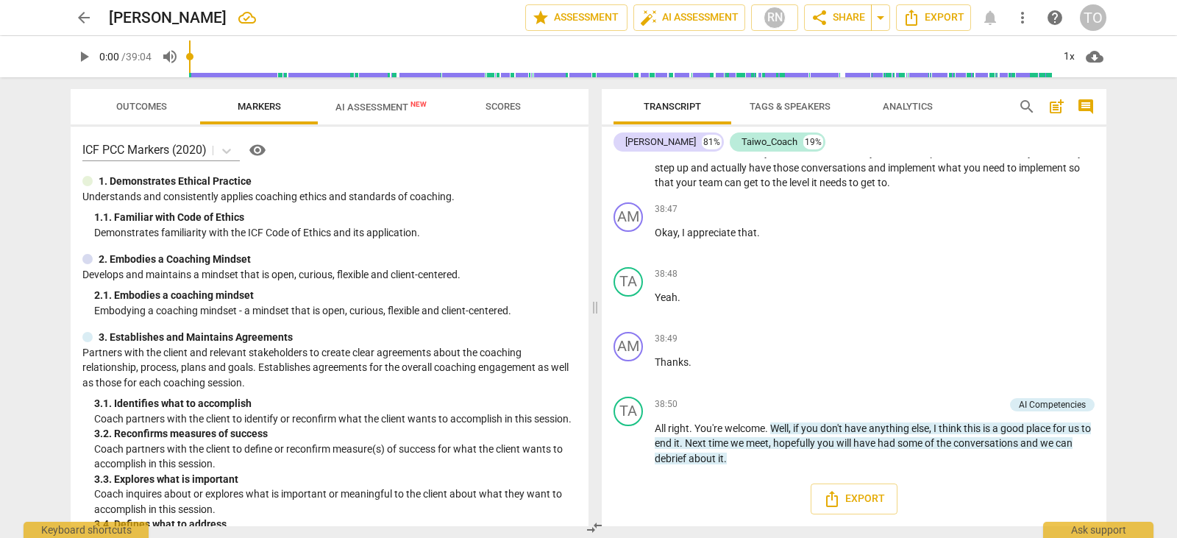
click at [143, 99] on span "Outcomes" at bounding box center [142, 107] width 86 height 20
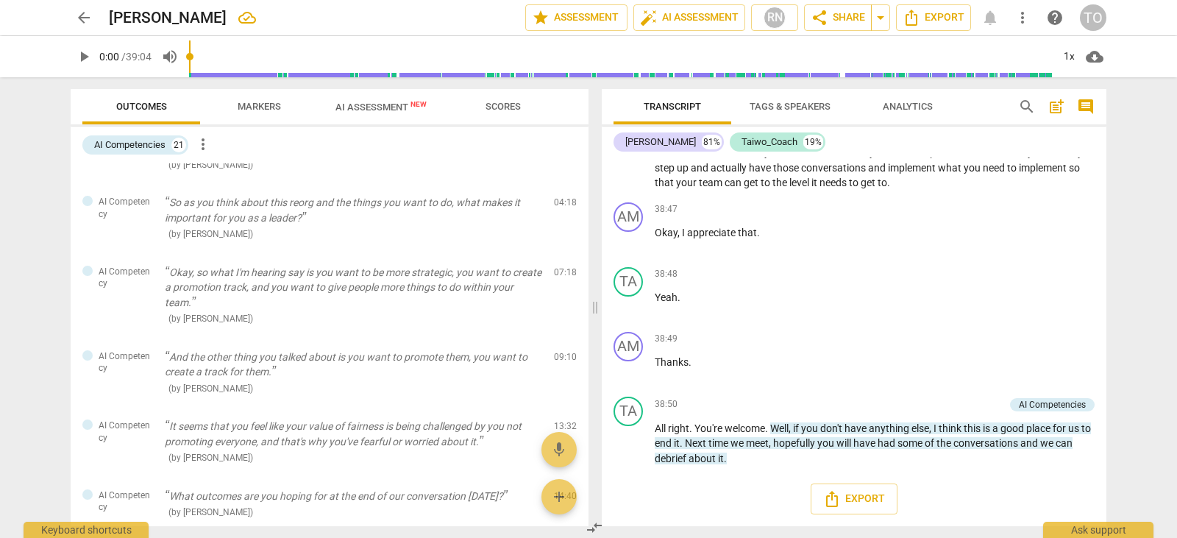
scroll to position [0, 0]
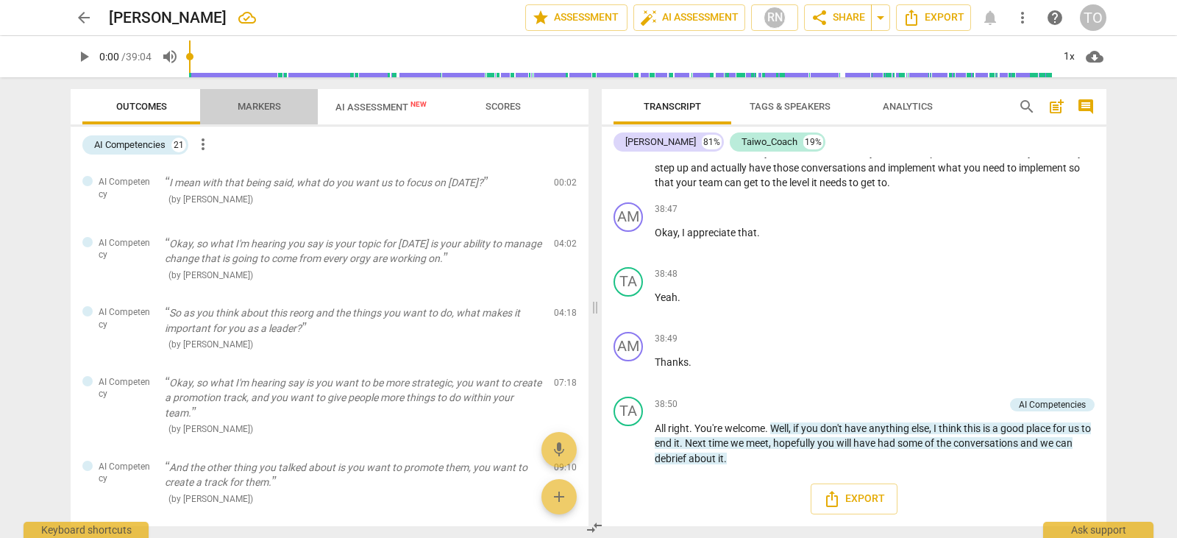
click at [265, 110] on span "Markers" at bounding box center [259, 106] width 43 height 11
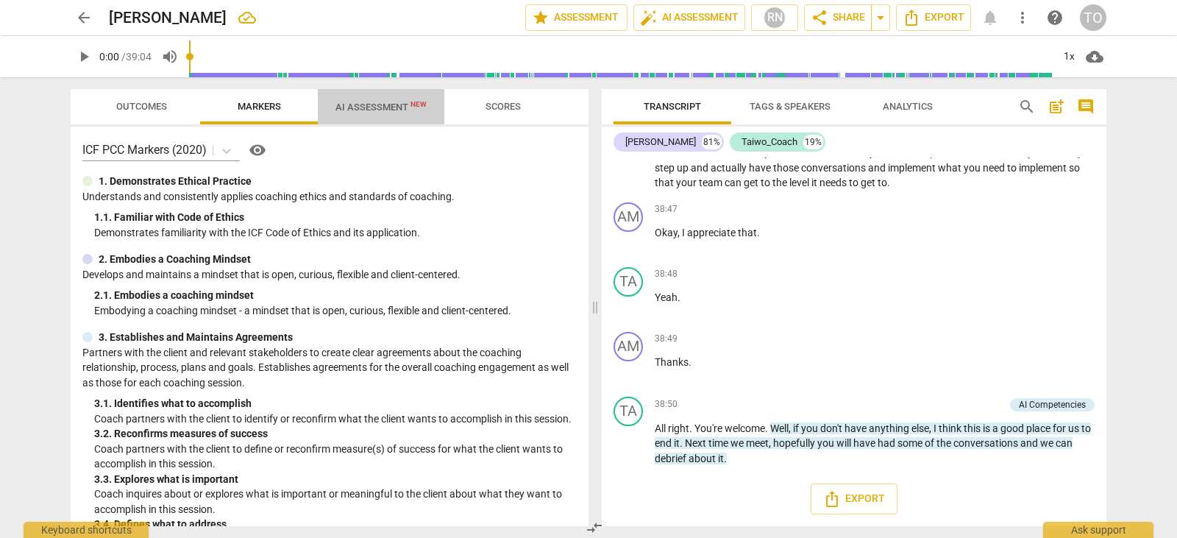
click at [368, 101] on span "AI Assessment New" at bounding box center [381, 107] width 126 height 22
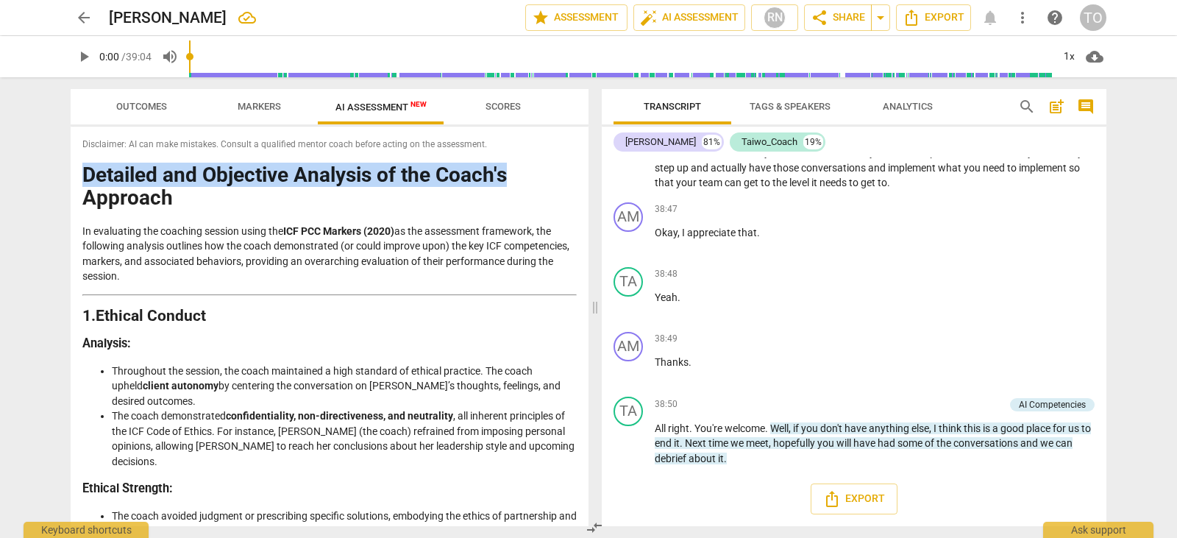
drag, startPoint x: 582, startPoint y: 143, endPoint x: 582, endPoint y: 165, distance: 21.3
click at [582, 165] on div "Disclaimer: AI can make mistakes. Consult a qualified mentor coach before actin…" at bounding box center [330, 325] width 518 height 399
click at [565, 179] on h1 "Detailed and Objective Analysis of the Coach's Approach" at bounding box center [329, 187] width 494 height 46
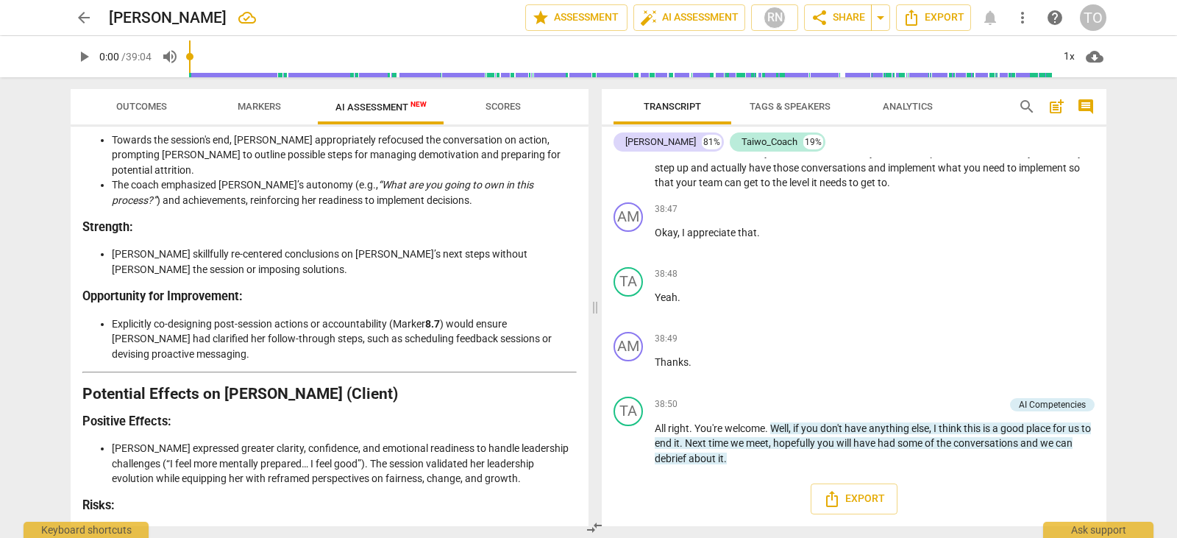
scroll to position [3424, 0]
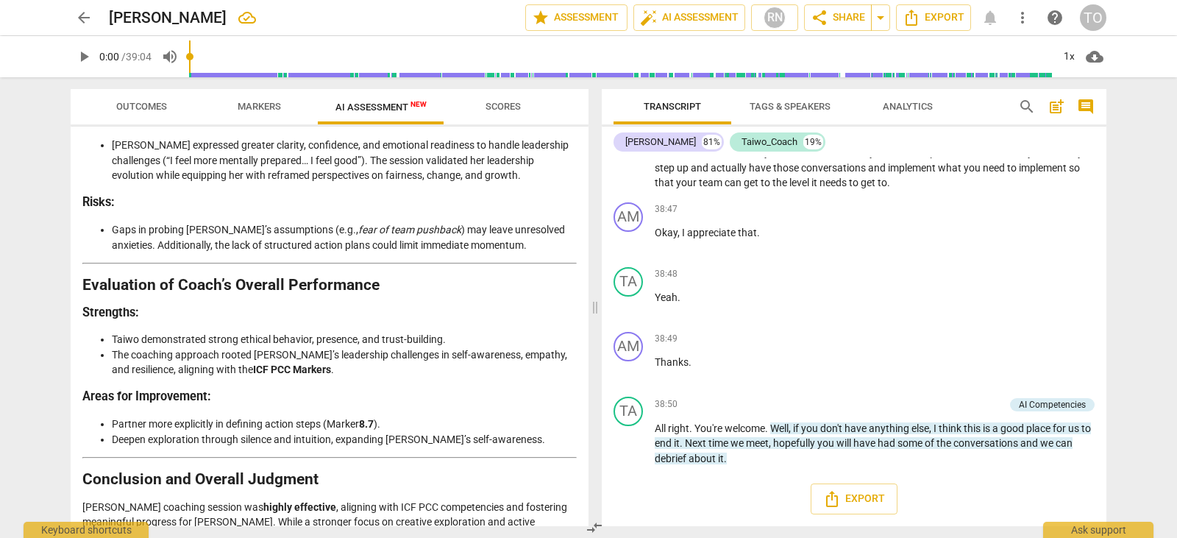
click at [692, 511] on div "Export" at bounding box center [854, 498] width 505 height 54
click at [1072, 480] on div "Export" at bounding box center [854, 498] width 505 height 54
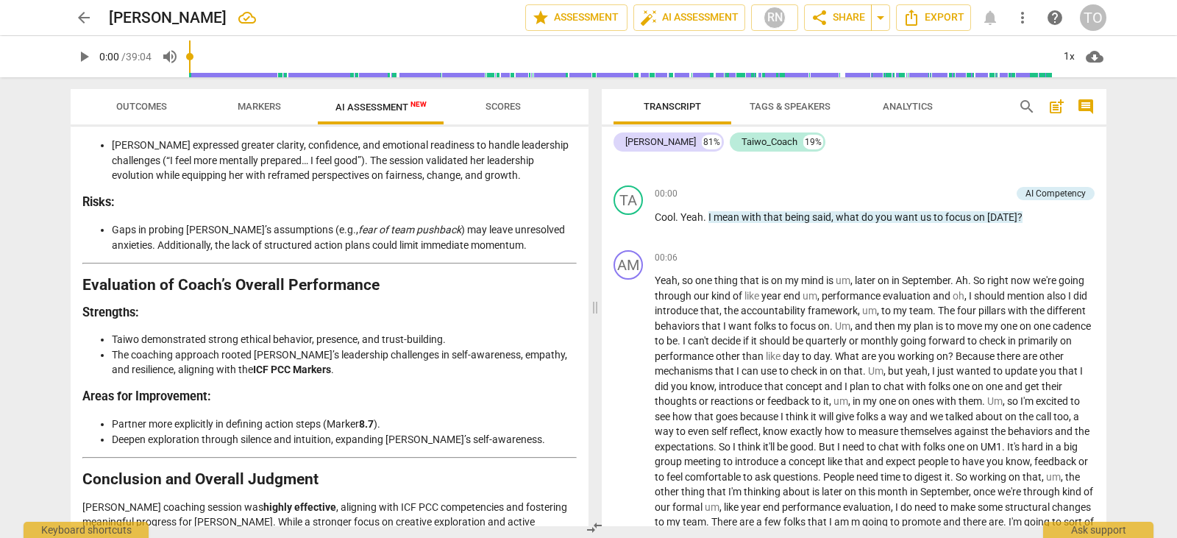
scroll to position [0, 0]
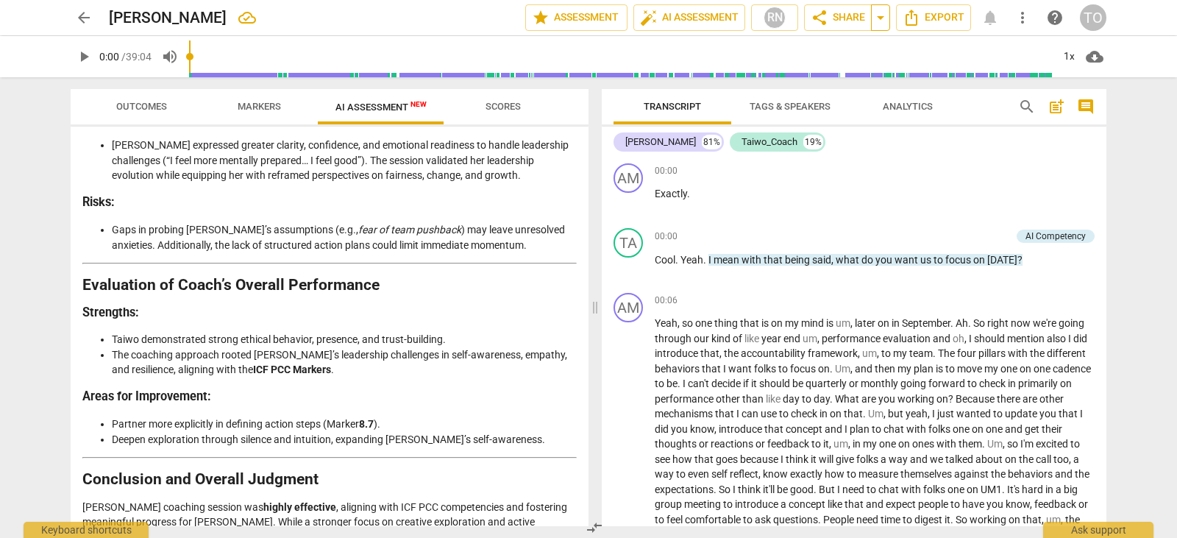
click at [881, 14] on span "arrow_drop_down" at bounding box center [881, 18] width 18 height 18
click at [819, 21] on span "share" at bounding box center [819, 18] width 18 height 18
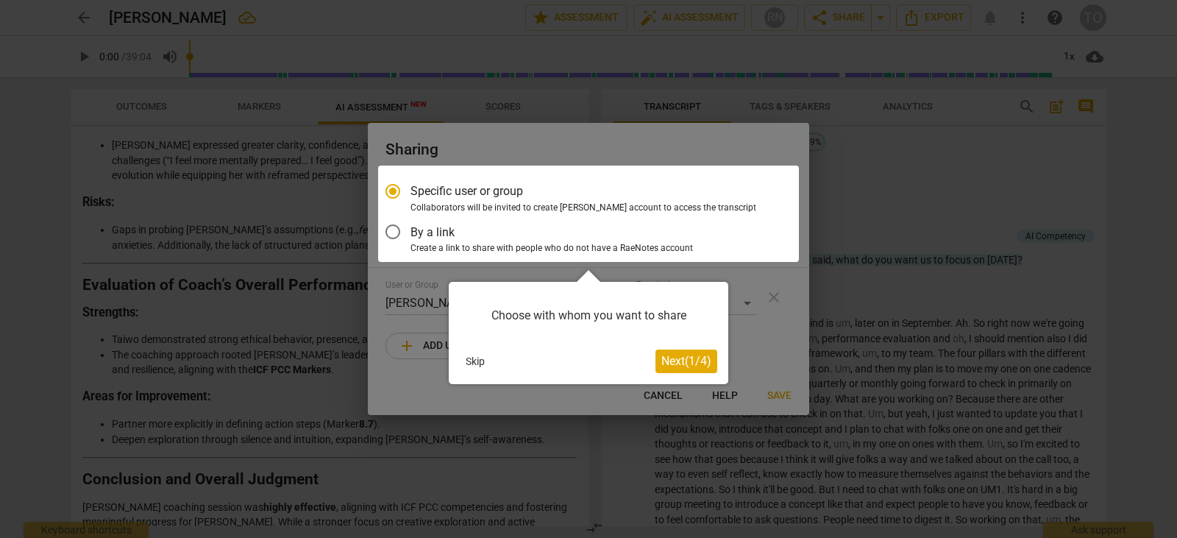
click at [393, 235] on div at bounding box center [588, 213] width 421 height 96
click at [681, 356] on span "Next ( 1 / 4 )" at bounding box center [686, 361] width 50 height 14
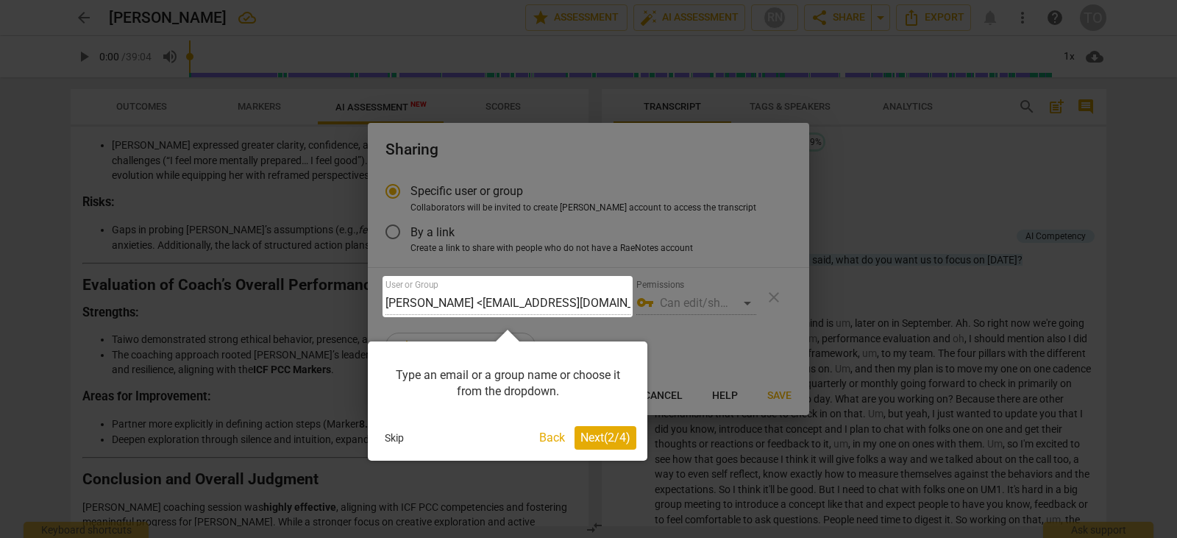
click at [383, 434] on button "Skip" at bounding box center [394, 438] width 31 height 22
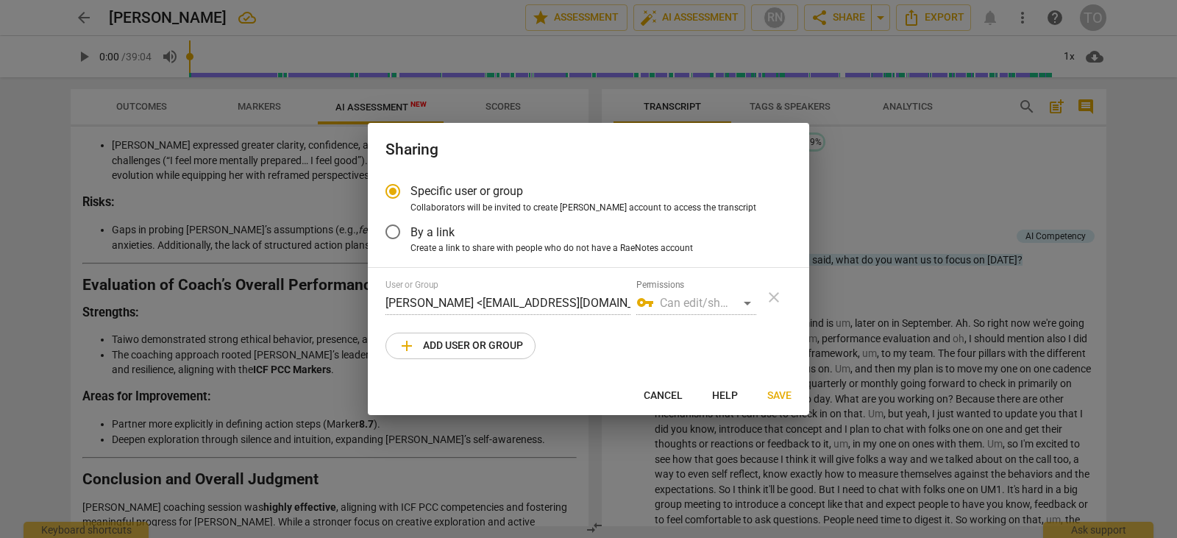
click at [655, 392] on span "Cancel" at bounding box center [663, 395] width 39 height 15
radio input "false"
